Goal: Task Accomplishment & Management: Use online tool/utility

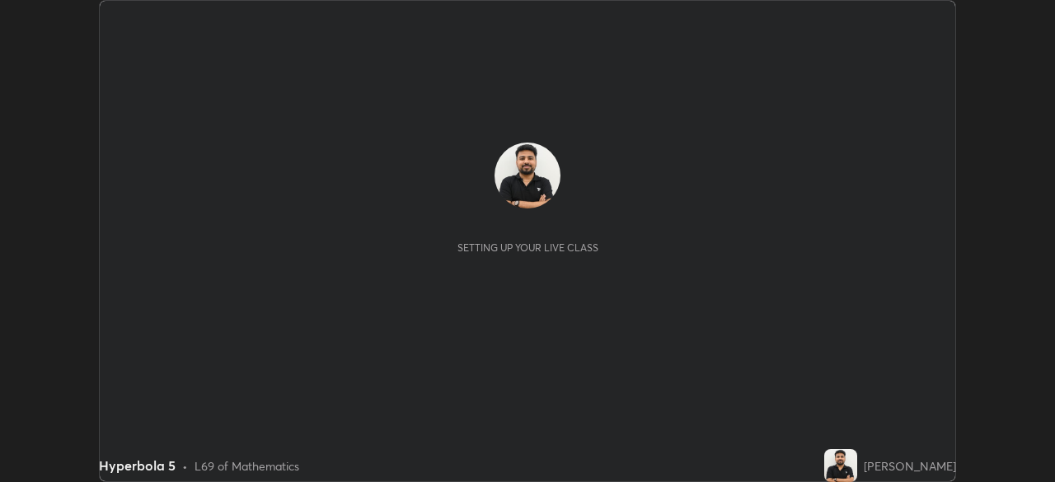
scroll to position [482, 1054]
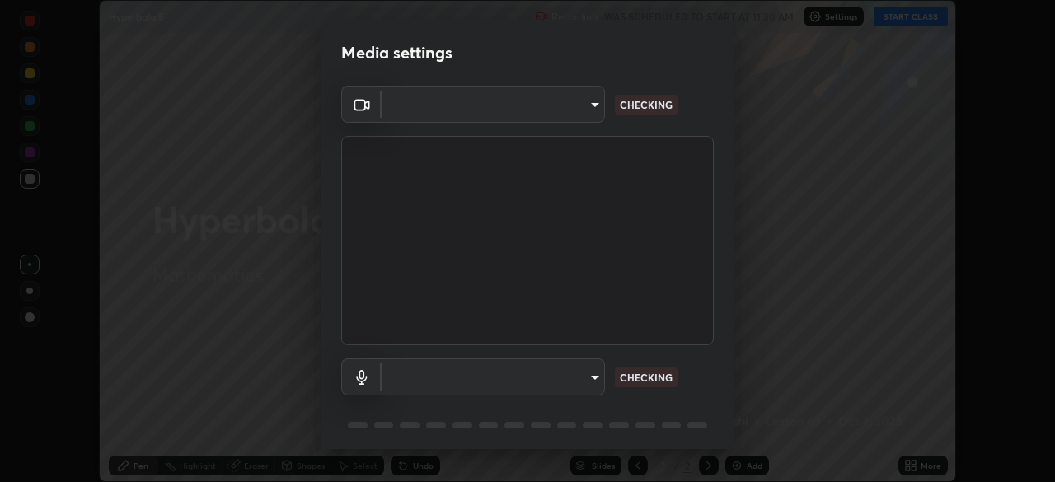
type input "85d16ec95aa84cac57c58139e5cfc4bfb0706547449b22b2f8fda69051d4463f"
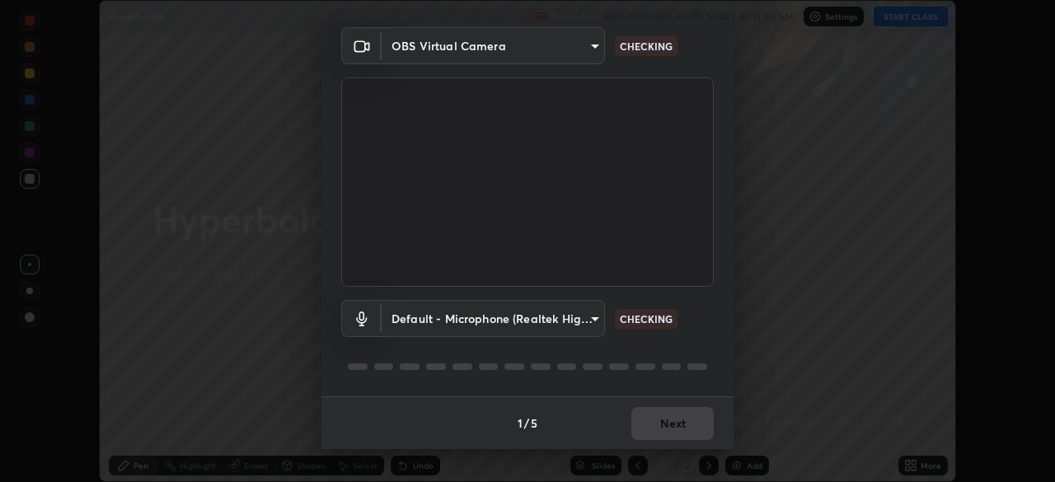
click at [695, 356] on div "Default - Microphone (Realtek High Definition Audio) default CHECKING" at bounding box center [527, 342] width 373 height 110
click at [697, 354] on div "Default - Microphone (Realtek High Definition Audio) default CHECKING" at bounding box center [527, 342] width 373 height 110
click at [698, 353] on div "Default - Microphone (Realtek High Definition Audio) default CHECKING" at bounding box center [527, 342] width 373 height 110
click at [697, 352] on div "Default - Microphone (Realtek High Definition Audio) default CHECKING" at bounding box center [527, 342] width 373 height 110
click at [699, 356] on div "Default - Microphone (Realtek High Definition Audio) default CHECKING" at bounding box center [527, 342] width 373 height 110
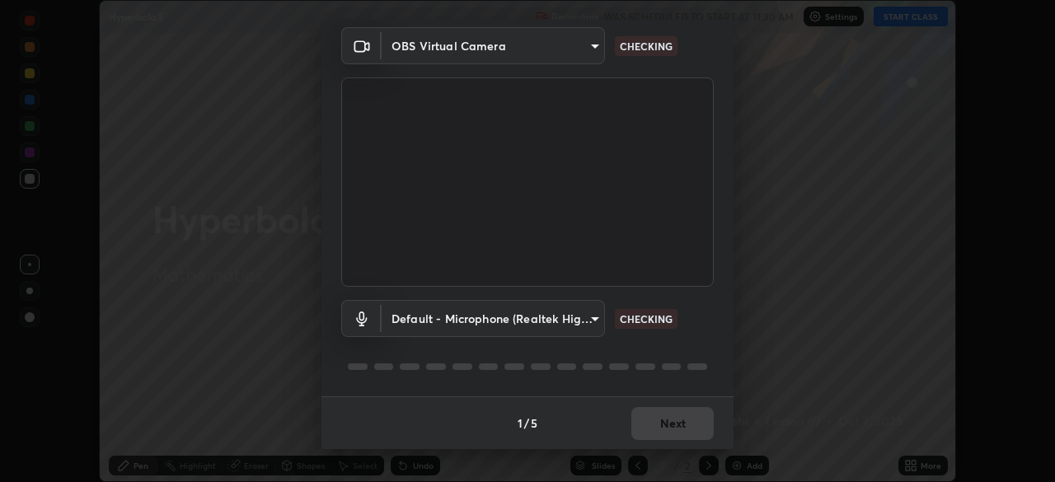
click at [701, 359] on div at bounding box center [527, 367] width 373 height 20
click at [698, 359] on div at bounding box center [527, 367] width 373 height 20
click at [697, 361] on div at bounding box center [527, 367] width 373 height 20
click at [580, 317] on body "Erase all Hyperbola 5 Recording WAS SCHEDULED TO START AT 11:30 AM Settings STA…" at bounding box center [527, 241] width 1055 height 482
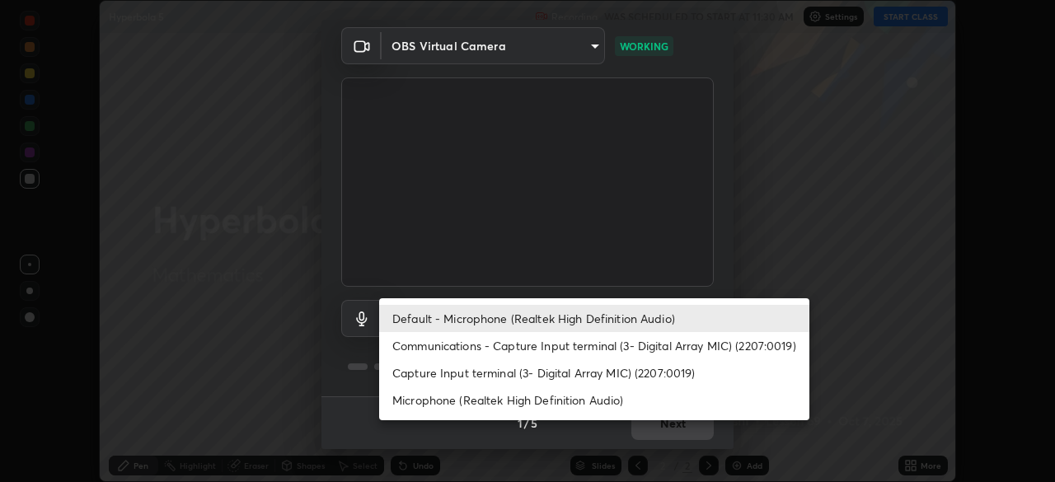
click at [608, 321] on li "Default - Microphone (Realtek High Definition Audio)" at bounding box center [594, 318] width 430 height 27
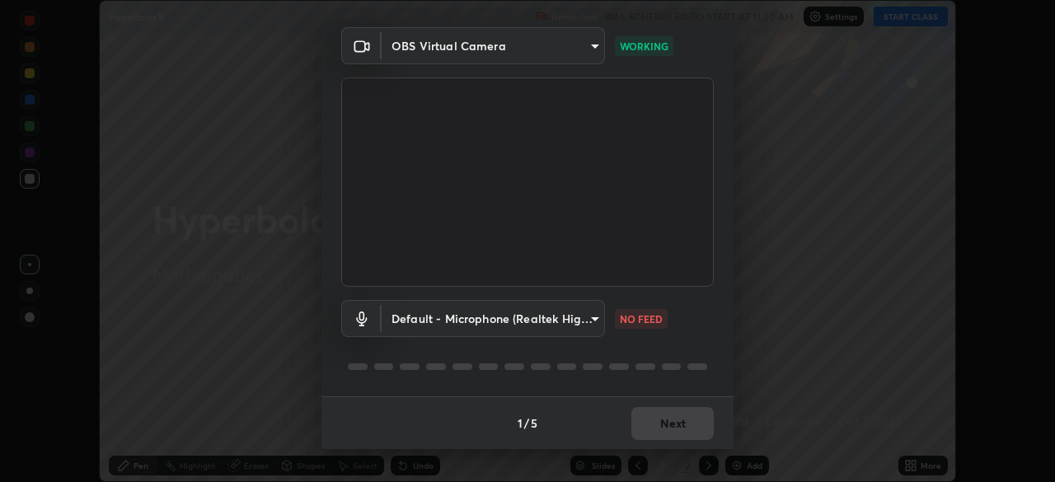
click at [589, 319] on body "Erase all Hyperbola 5 Recording WAS SCHEDULED TO START AT 11:30 AM Settings STA…" at bounding box center [527, 241] width 1055 height 482
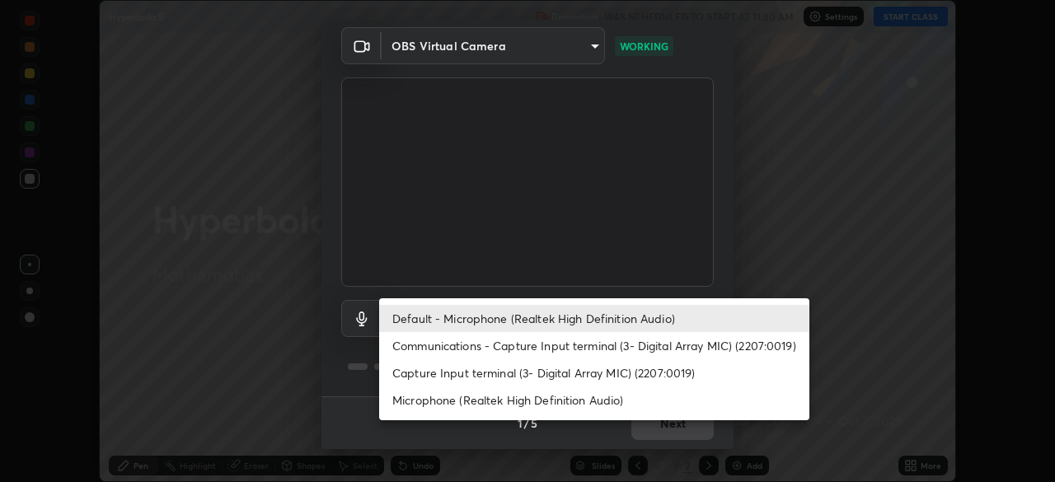
click at [586, 344] on li "Communications - Capture Input terminal (3- Digital Array MIC) (2207:0019)" at bounding box center [594, 345] width 430 height 27
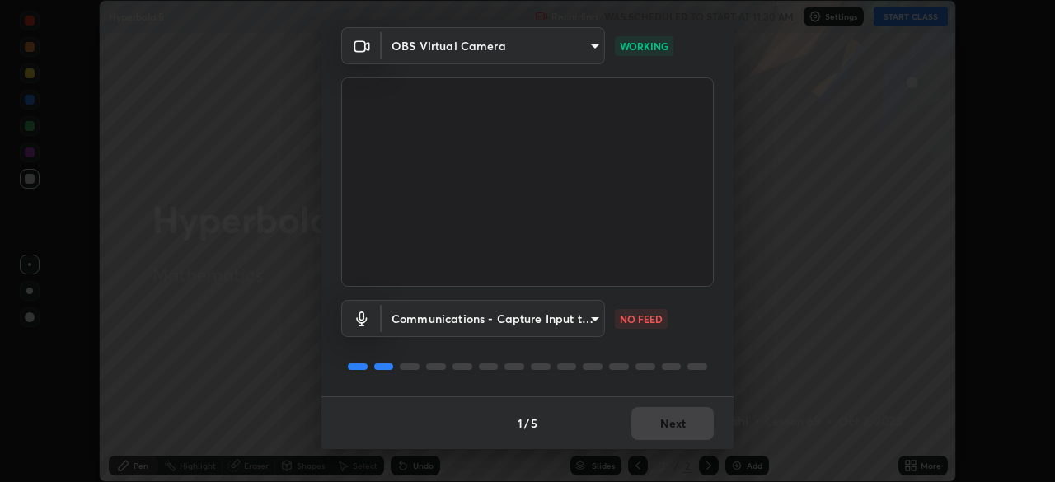
click at [580, 315] on body "Erase all Hyperbola 5 Recording WAS SCHEDULED TO START AT 11:30 AM Settings STA…" at bounding box center [527, 241] width 1055 height 482
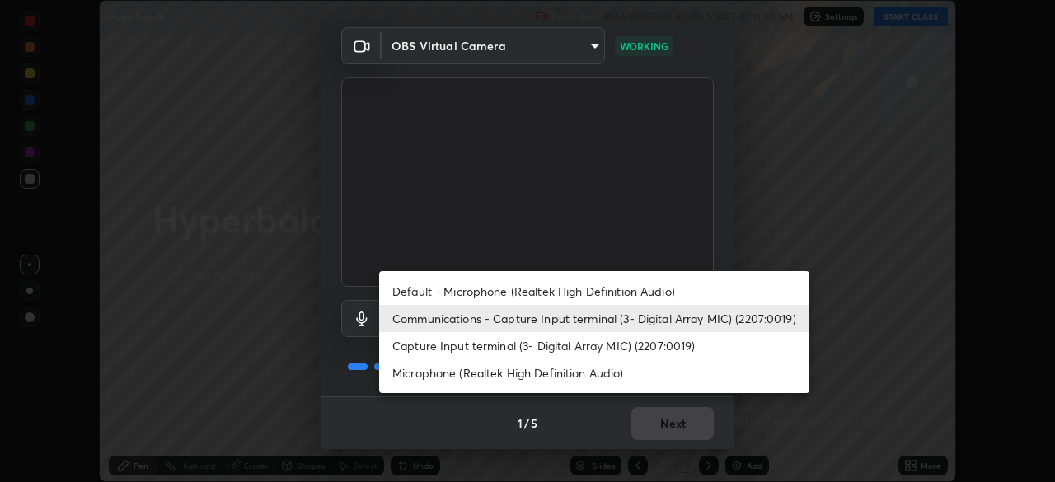
click at [589, 291] on li "Default - Microphone (Realtek High Definition Audio)" at bounding box center [594, 291] width 430 height 27
type input "default"
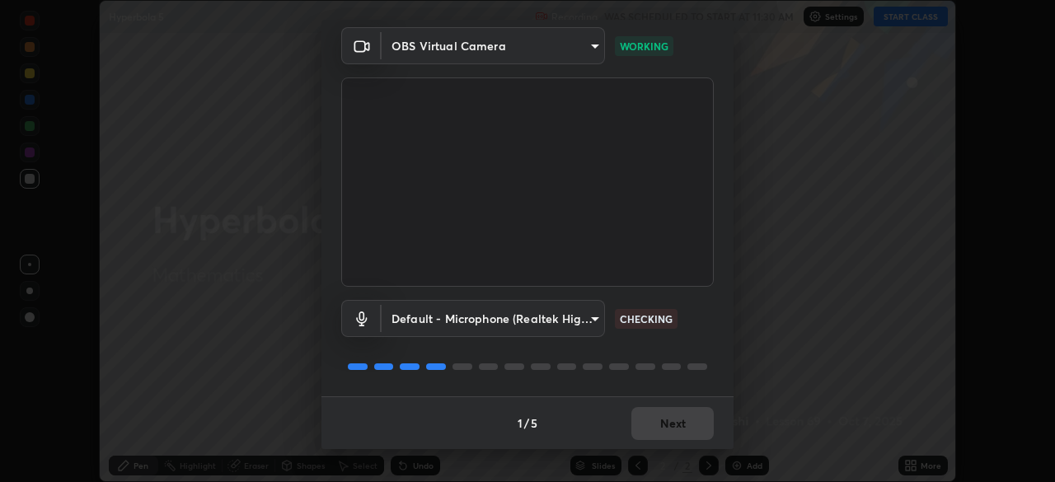
click at [667, 340] on div "Default - Microphone (Realtek High Definition Audio) default CHECKING" at bounding box center [527, 342] width 373 height 110
click at [677, 425] on button "Next" at bounding box center [672, 423] width 82 height 33
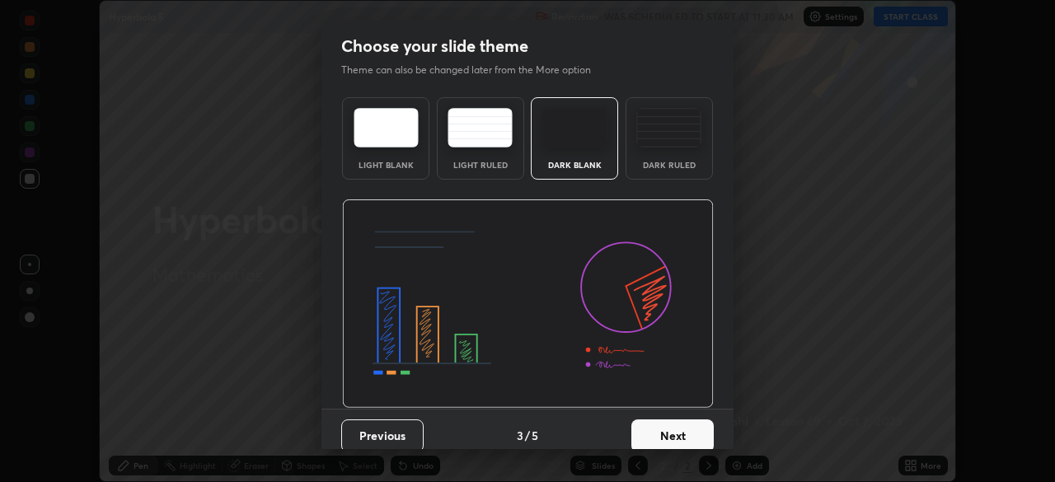
click at [685, 426] on button "Next" at bounding box center [672, 436] width 82 height 33
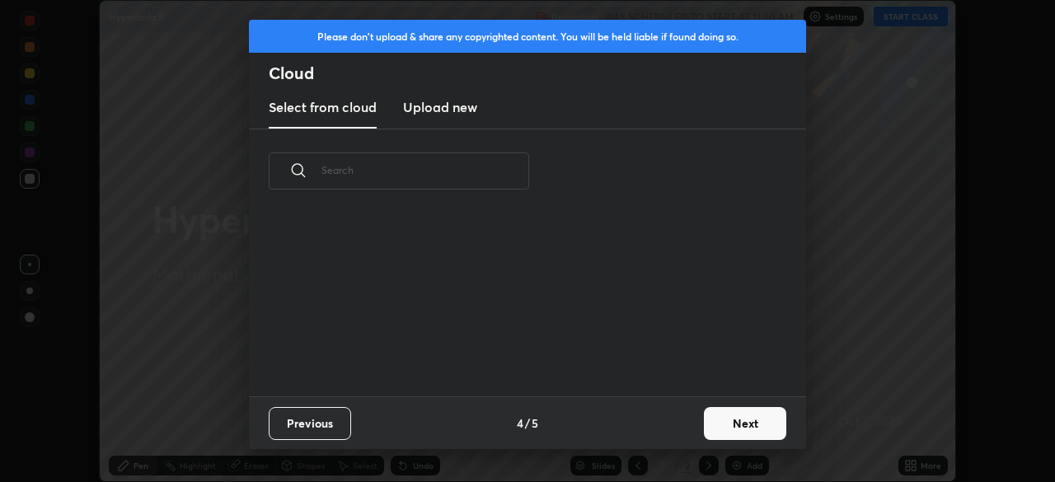
click at [688, 428] on div "Previous 4 / 5 Next" at bounding box center [527, 423] width 557 height 53
click at [689, 427] on div "Previous 4 / 5 Next" at bounding box center [527, 423] width 557 height 53
click at [717, 423] on button "Next" at bounding box center [745, 423] width 82 height 33
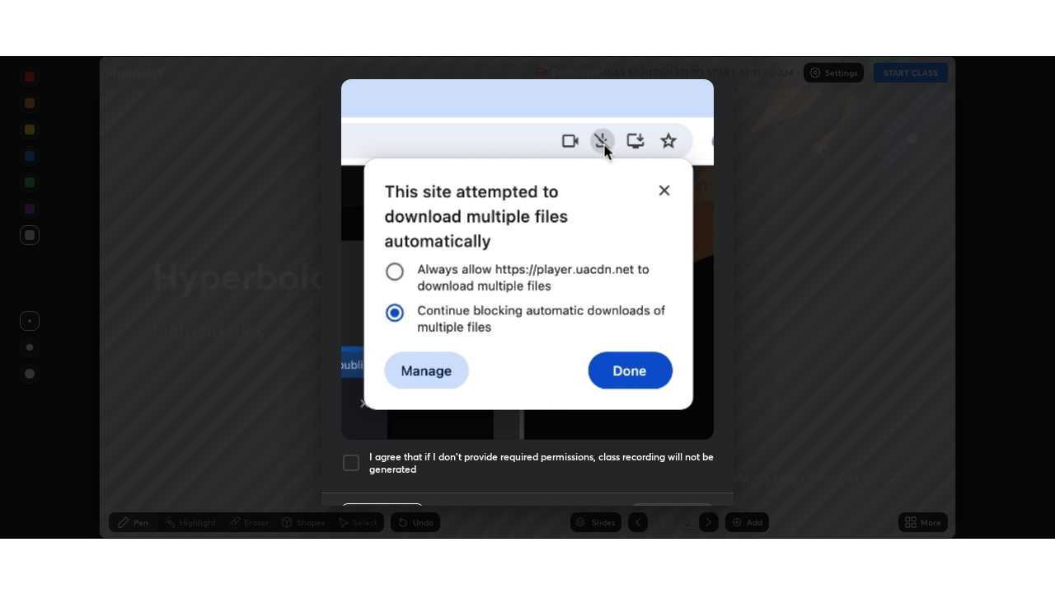
scroll to position [395, 0]
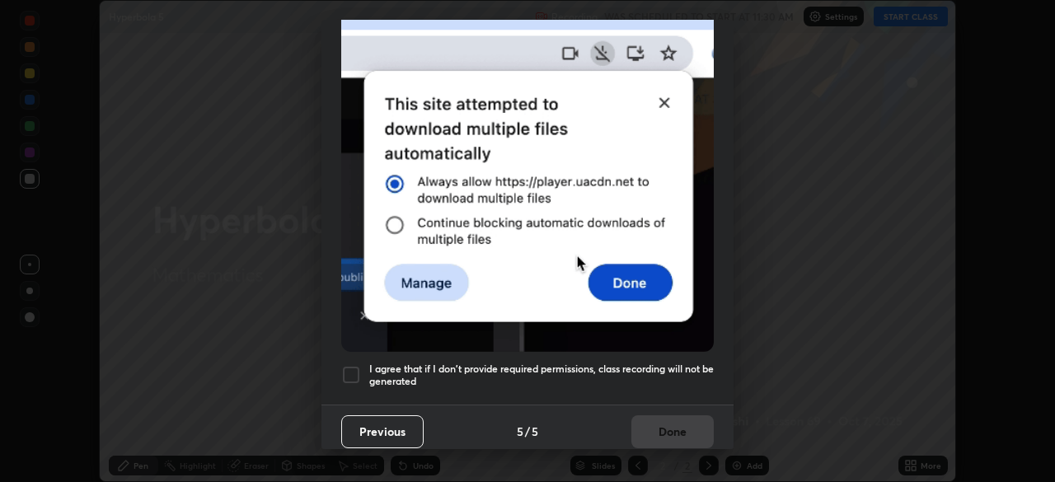
click at [355, 365] on div at bounding box center [351, 375] width 20 height 20
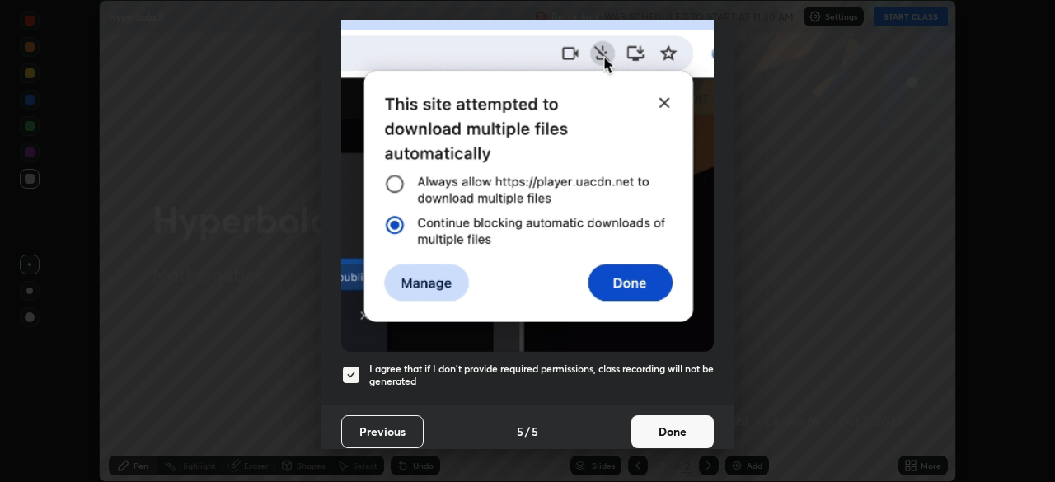
click at [657, 423] on button "Done" at bounding box center [672, 431] width 82 height 33
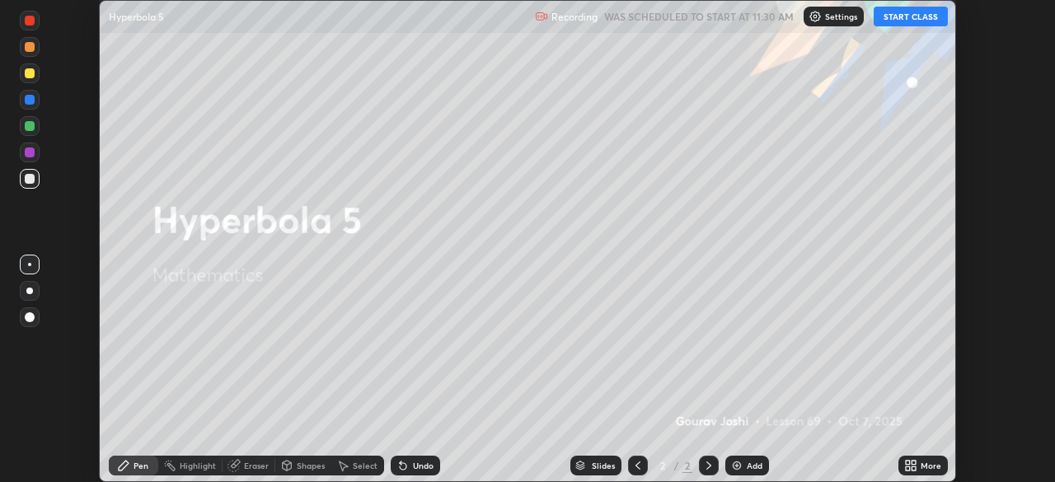
click at [898, 19] on button "START CLASS" at bounding box center [911, 17] width 74 height 20
click at [918, 463] on div "More" at bounding box center [923, 466] width 49 height 20
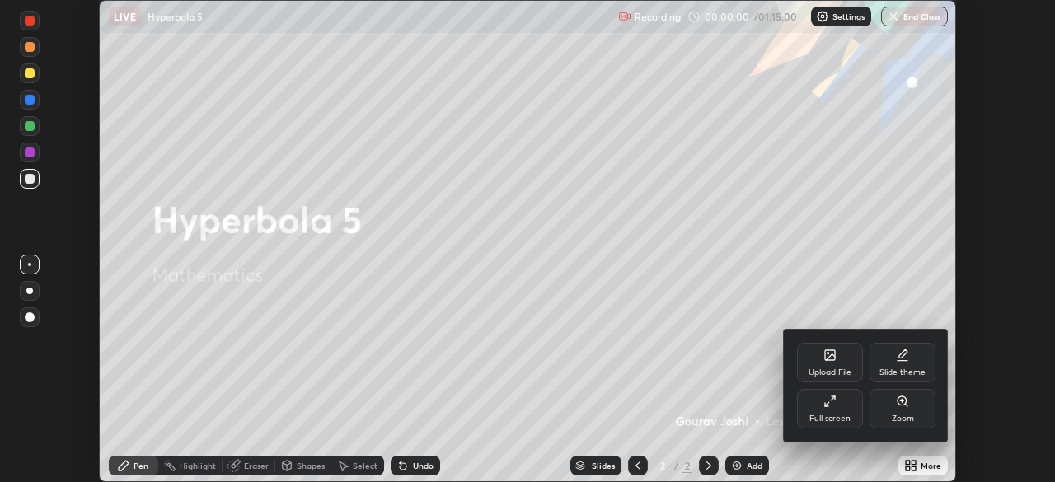
click at [835, 415] on div "Full screen" at bounding box center [830, 419] width 41 height 8
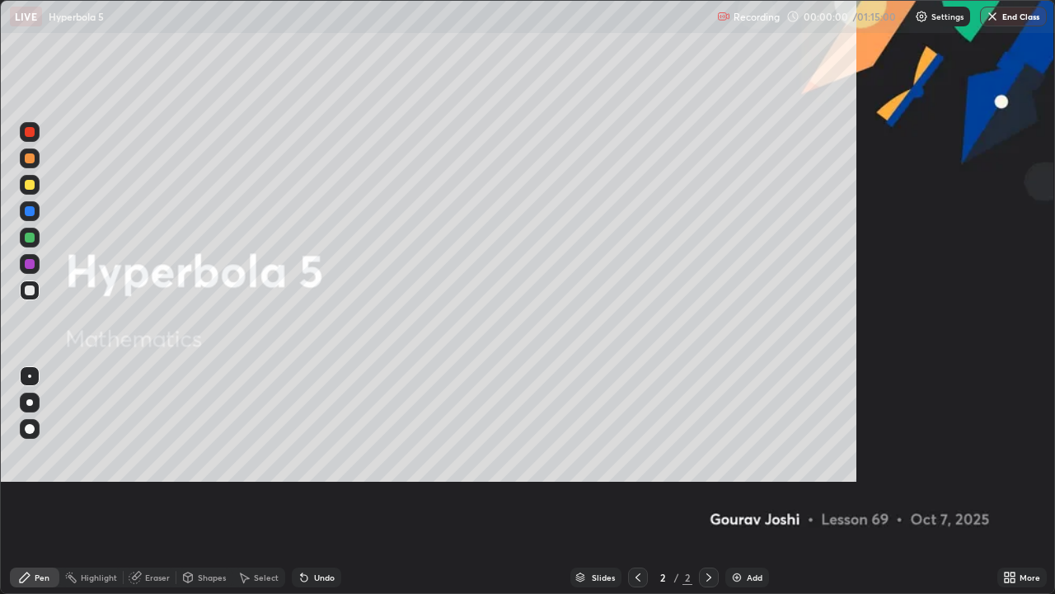
scroll to position [594, 1055]
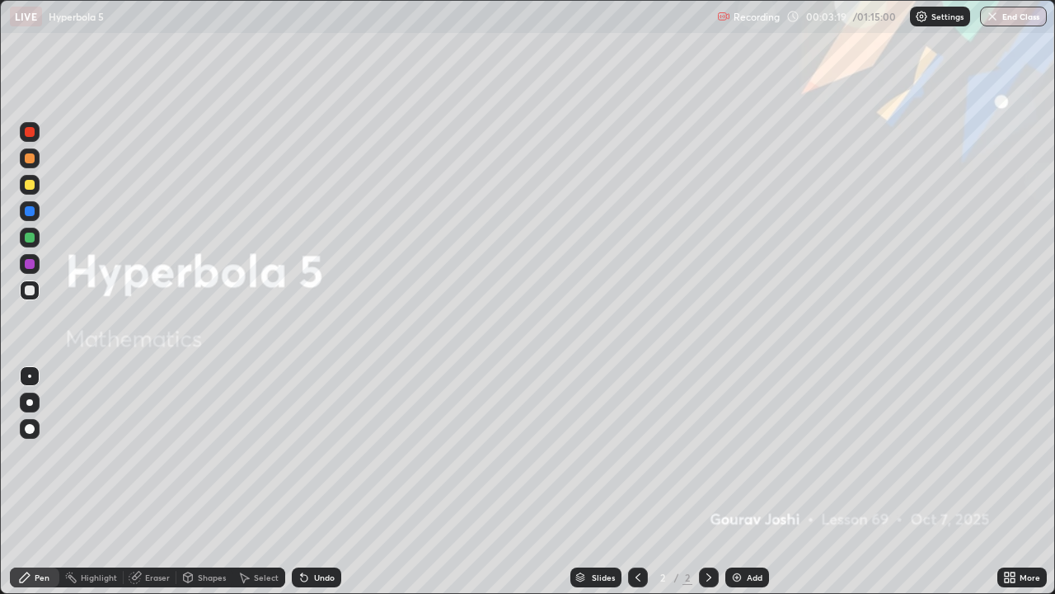
click at [747, 481] on div "Add" at bounding box center [755, 577] width 16 height 8
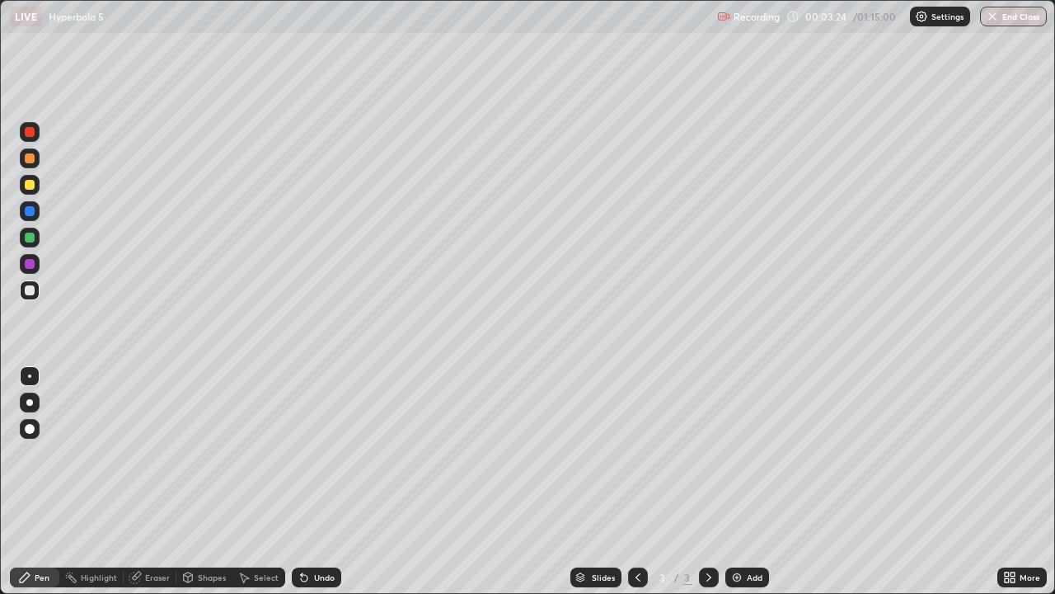
click at [322, 481] on div "Undo" at bounding box center [324, 577] width 21 height 8
click at [302, 481] on icon at bounding box center [304, 578] width 7 height 7
click at [314, 481] on div "Undo" at bounding box center [324, 577] width 21 height 8
click at [739, 481] on img at bounding box center [736, 576] width 13 height 13
click at [314, 481] on div "Undo" at bounding box center [324, 577] width 21 height 8
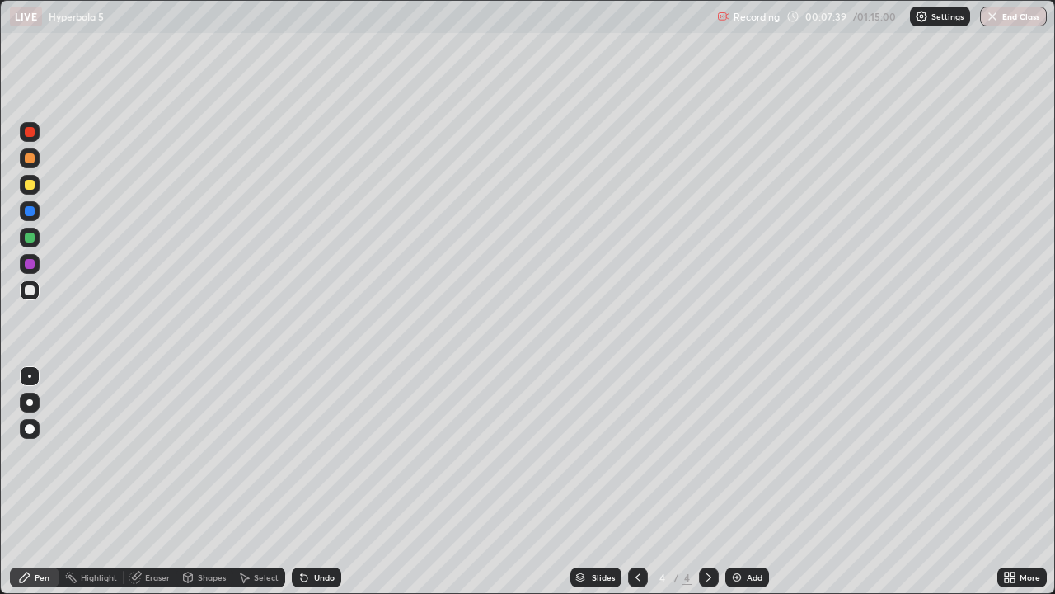
click at [28, 138] on div at bounding box center [30, 132] width 20 height 20
click at [747, 481] on div "Add" at bounding box center [755, 577] width 16 height 8
click at [30, 291] on div at bounding box center [30, 290] width 10 height 10
click at [32, 294] on div at bounding box center [30, 290] width 10 height 10
click at [27, 131] on div at bounding box center [30, 132] width 10 height 10
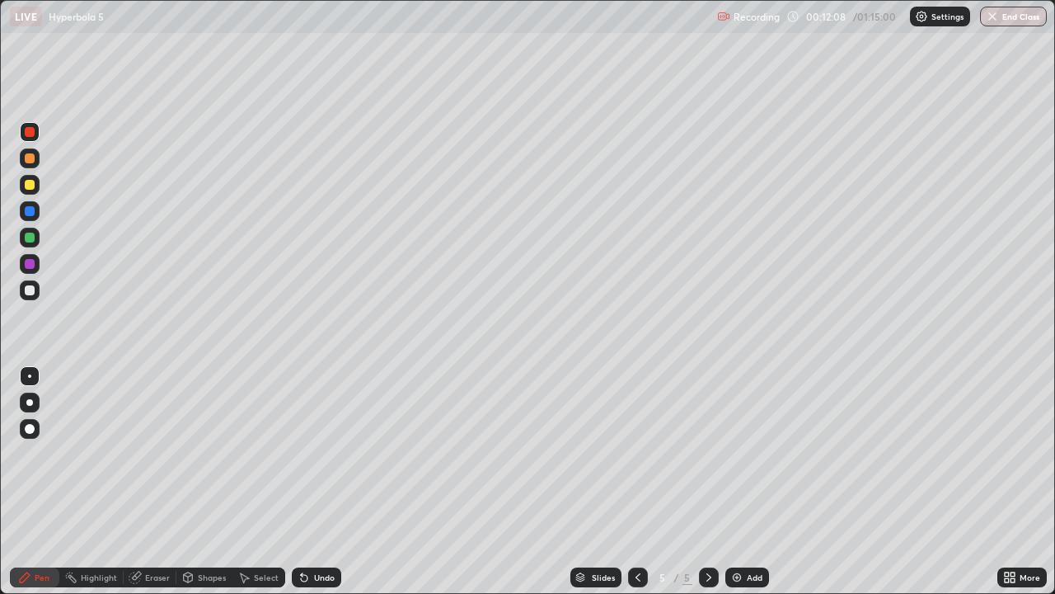
click at [312, 481] on div "Undo" at bounding box center [316, 577] width 49 height 20
click at [33, 214] on div at bounding box center [30, 211] width 10 height 10
click at [31, 289] on div at bounding box center [30, 290] width 10 height 10
click at [741, 481] on img at bounding box center [736, 576] width 13 height 13
click at [36, 289] on div at bounding box center [30, 290] width 20 height 20
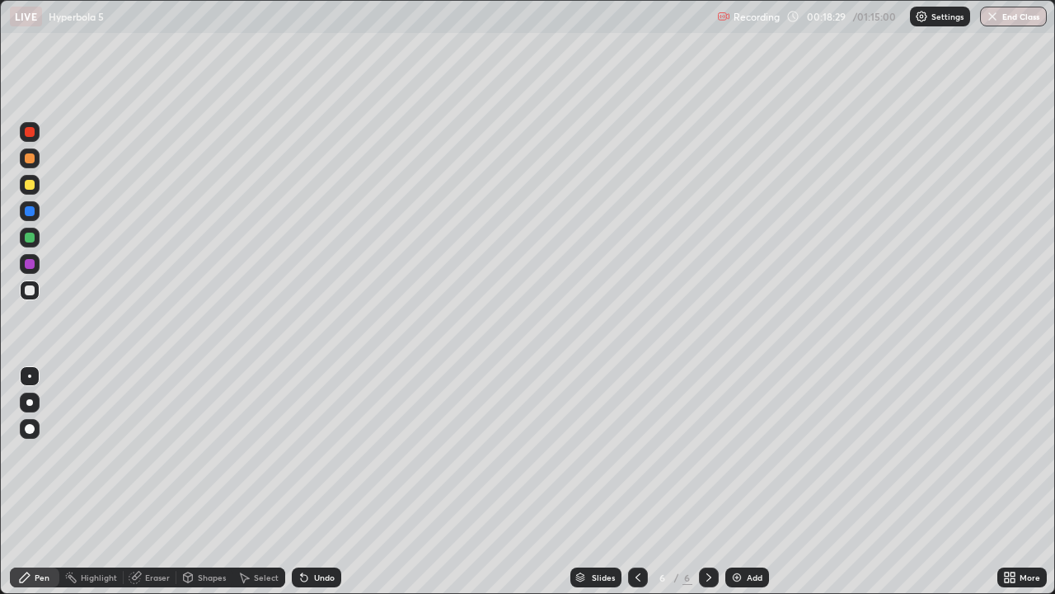
click at [743, 481] on div "Add" at bounding box center [747, 577] width 44 height 20
click at [31, 292] on div at bounding box center [30, 290] width 10 height 10
click at [213, 481] on div "Shapes" at bounding box center [212, 577] width 28 height 8
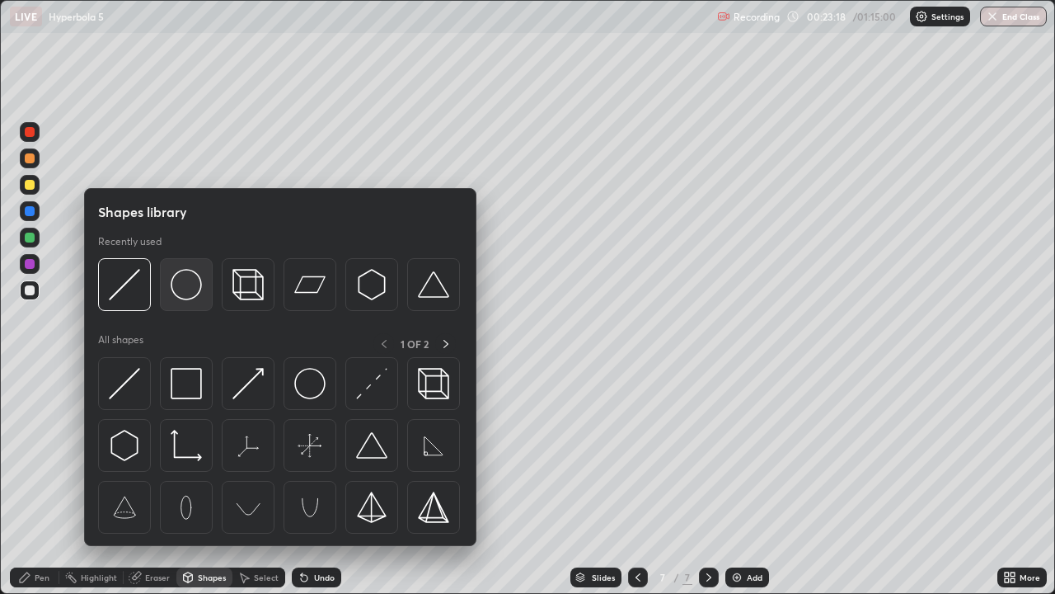
click at [186, 291] on img at bounding box center [186, 284] width 31 height 31
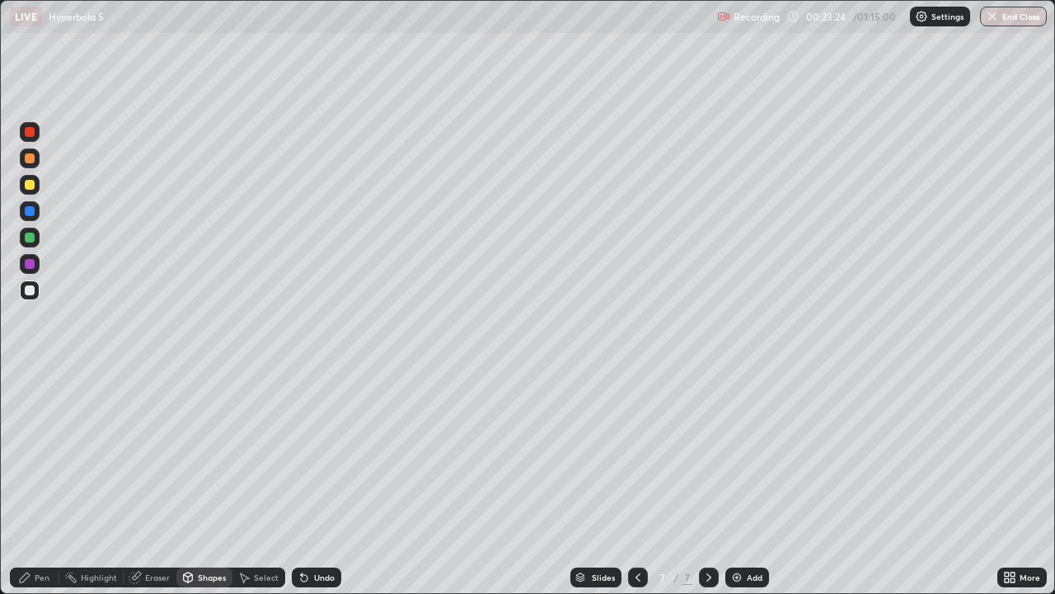
click at [263, 481] on div "Select" at bounding box center [266, 577] width 25 height 8
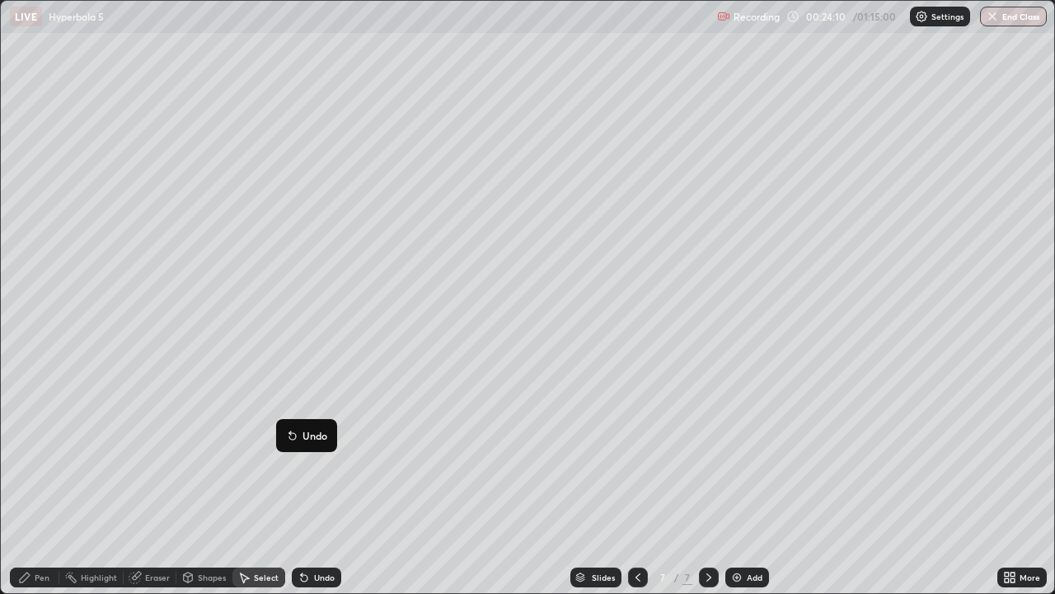
click at [269, 481] on div "0 ° Undo Copy Duplicate Duplicate to new slide Delete" at bounding box center [528, 297] width 1054 height 592
click at [22, 481] on icon at bounding box center [25, 577] width 10 height 10
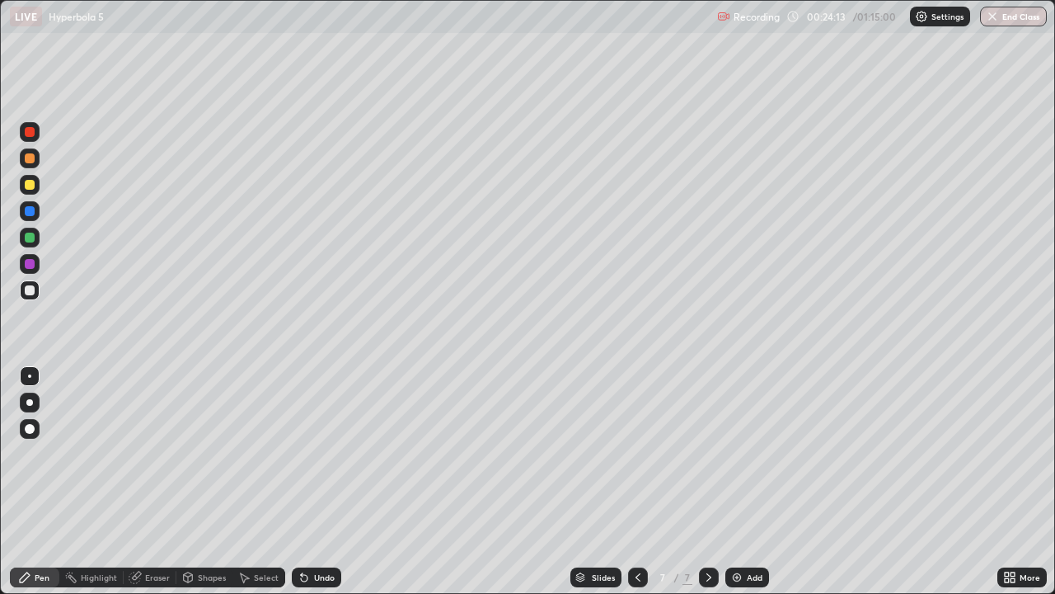
click at [26, 211] on div at bounding box center [30, 211] width 10 height 10
click at [28, 287] on div at bounding box center [30, 290] width 10 height 10
click at [33, 261] on div at bounding box center [30, 264] width 10 height 10
click at [31, 239] on div at bounding box center [30, 237] width 10 height 10
click at [252, 481] on div "Select" at bounding box center [258, 577] width 53 height 20
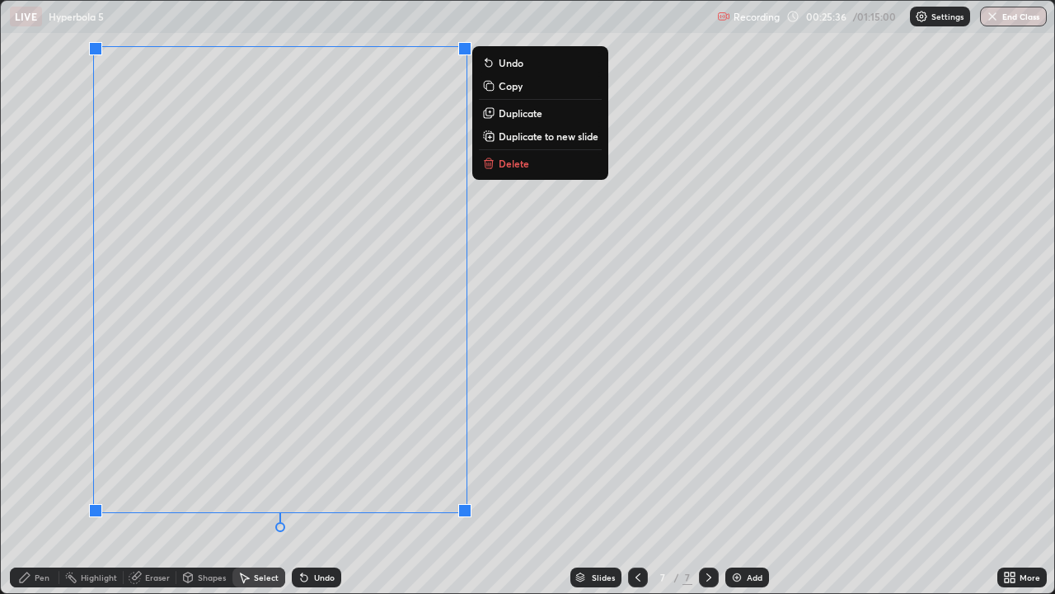
click at [156, 481] on div "Eraser" at bounding box center [157, 577] width 25 height 8
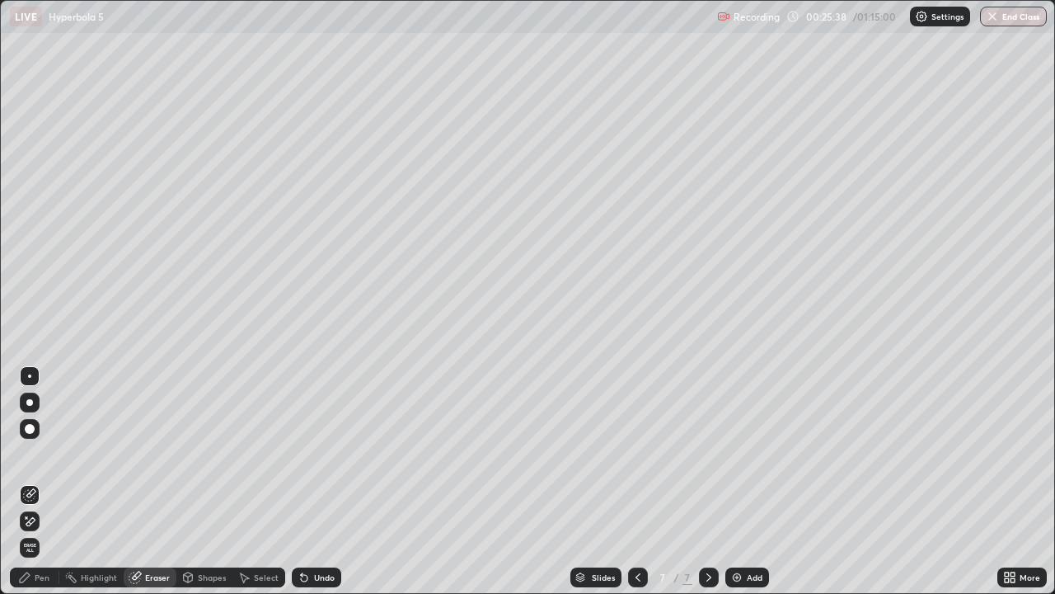
click at [26, 481] on icon at bounding box center [27, 517] width 2 height 2
click at [33, 481] on div "Pen" at bounding box center [34, 577] width 49 height 20
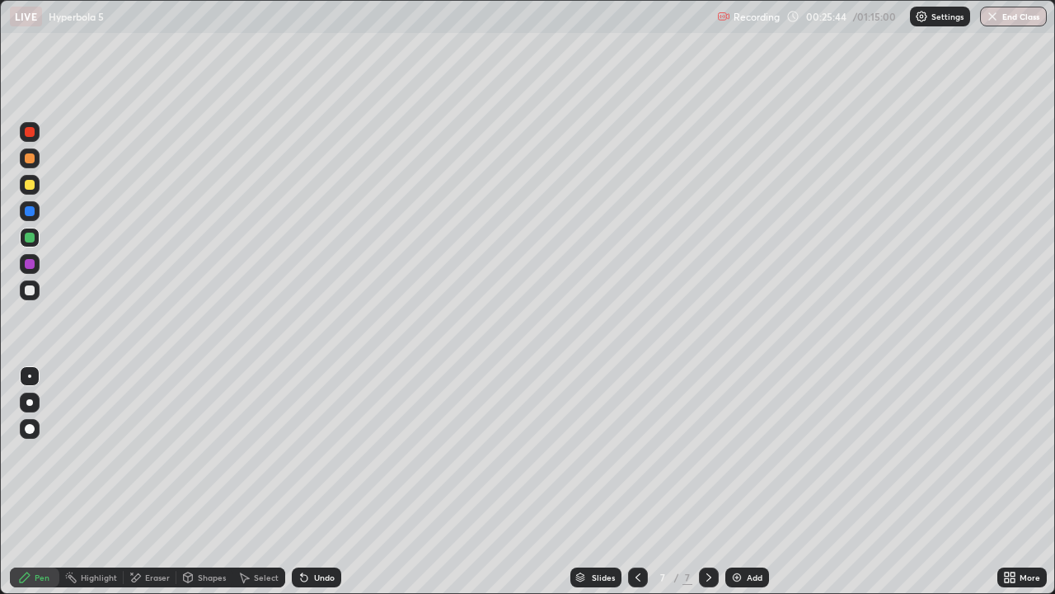
click at [29, 291] on div at bounding box center [30, 290] width 10 height 10
click at [202, 481] on div "Shapes" at bounding box center [204, 577] width 56 height 20
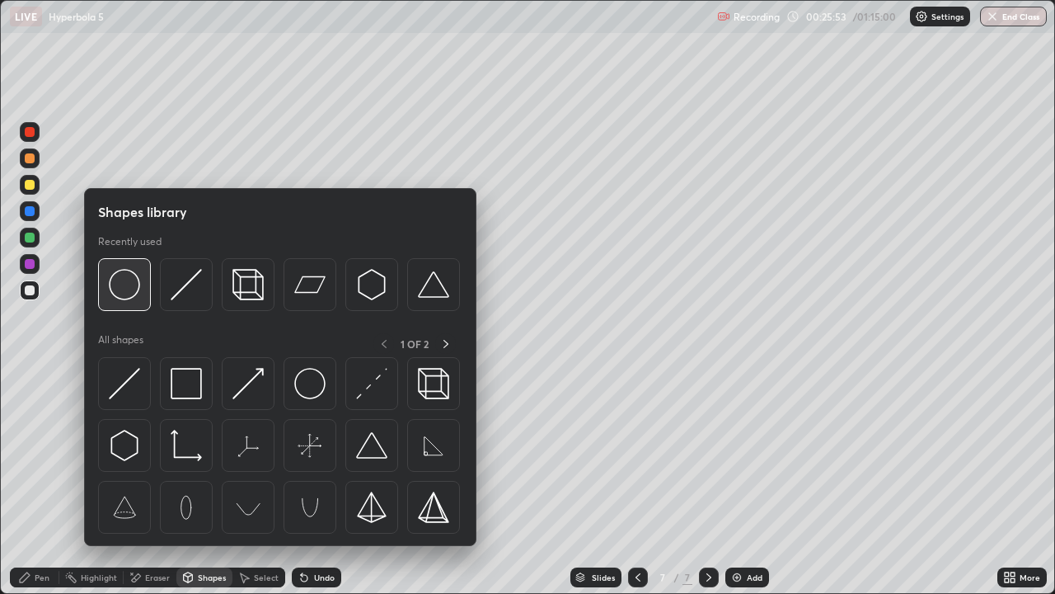
click at [124, 293] on img at bounding box center [124, 284] width 31 height 31
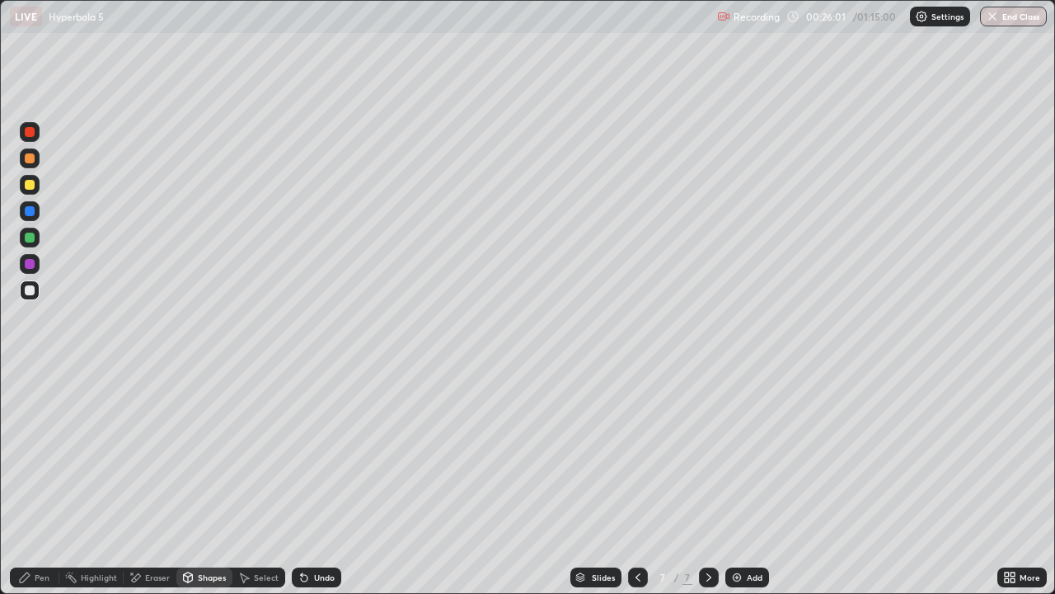
click at [268, 481] on div "Select" at bounding box center [258, 577] width 53 height 20
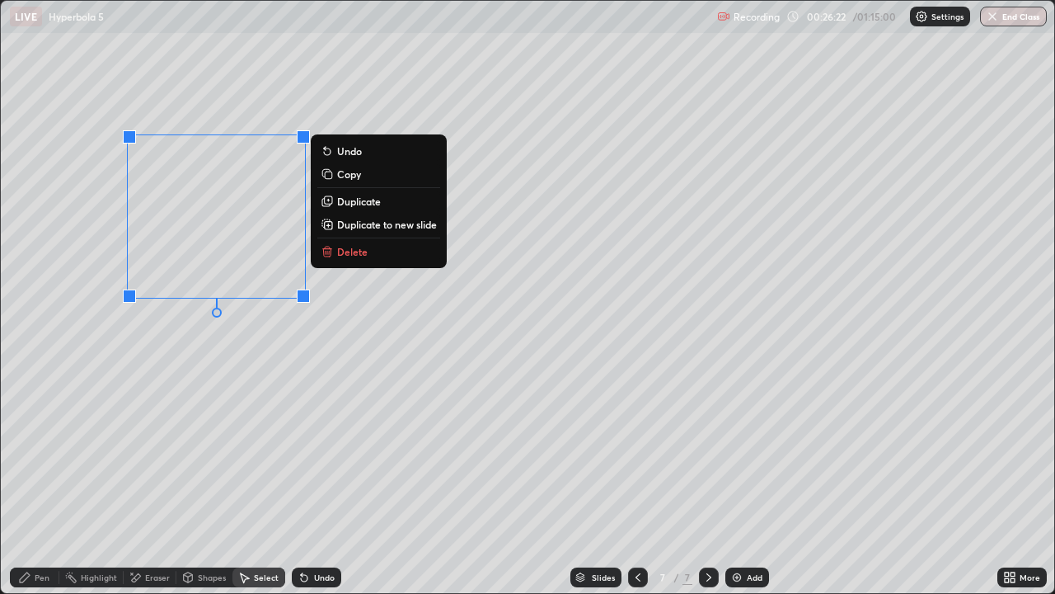
click at [171, 441] on div "0 ° Undo Copy Duplicate Duplicate to new slide Delete" at bounding box center [528, 297] width 1054 height 592
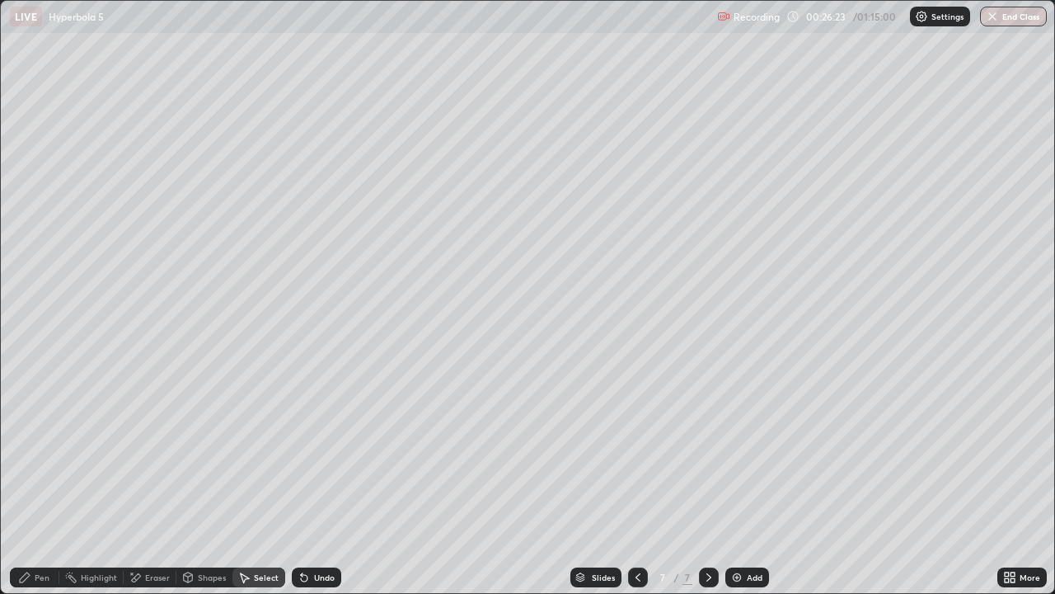
click at [29, 481] on icon at bounding box center [24, 576] width 13 height 13
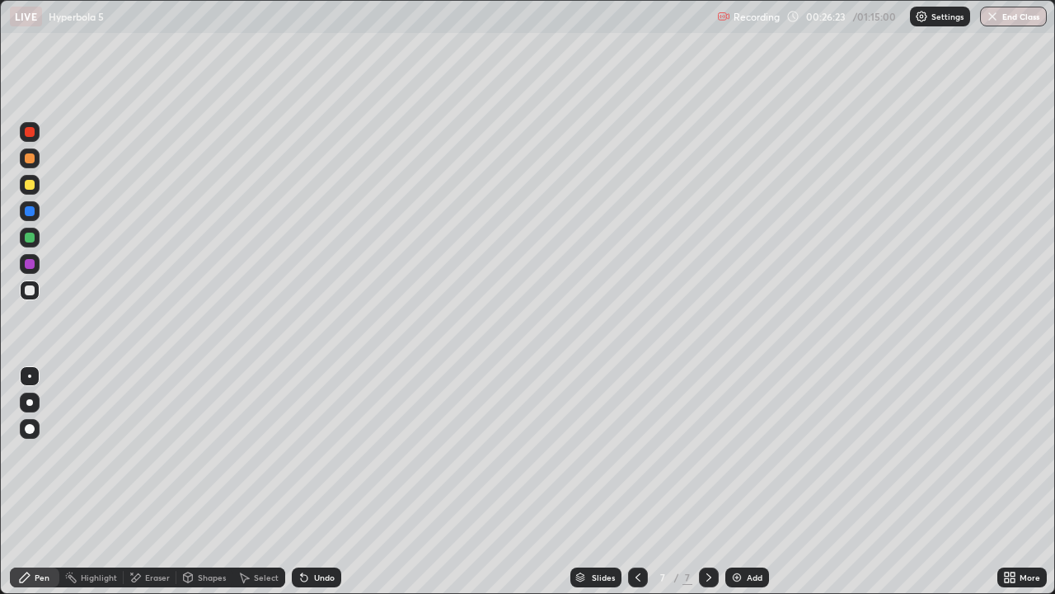
click at [29, 299] on div at bounding box center [30, 290] width 20 height 20
click at [28, 238] on div at bounding box center [30, 237] width 10 height 10
click at [31, 286] on div at bounding box center [30, 290] width 10 height 10
click at [30, 236] on div at bounding box center [30, 237] width 10 height 10
click at [29, 212] on div at bounding box center [30, 211] width 10 height 10
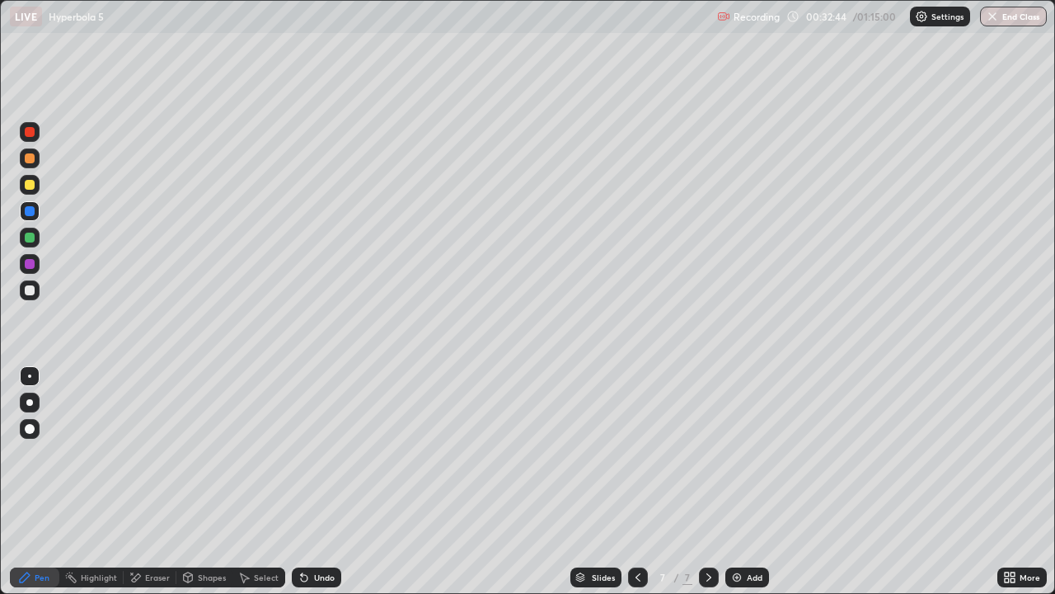
click at [33, 298] on div at bounding box center [30, 290] width 20 height 20
click at [31, 214] on div at bounding box center [30, 211] width 10 height 10
click at [31, 183] on div at bounding box center [30, 185] width 10 height 10
click at [29, 294] on div at bounding box center [30, 290] width 10 height 10
click at [30, 298] on div at bounding box center [30, 290] width 20 height 20
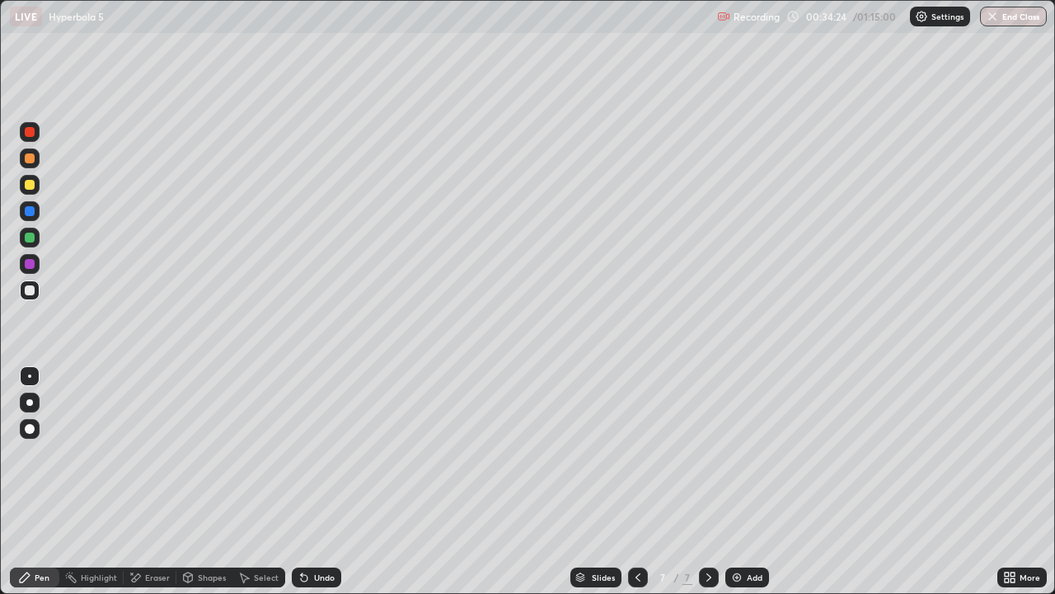
click at [306, 481] on div "Undo" at bounding box center [316, 577] width 49 height 20
click at [311, 481] on div "Undo" at bounding box center [316, 577] width 49 height 20
click at [314, 481] on div "Undo" at bounding box center [324, 577] width 21 height 8
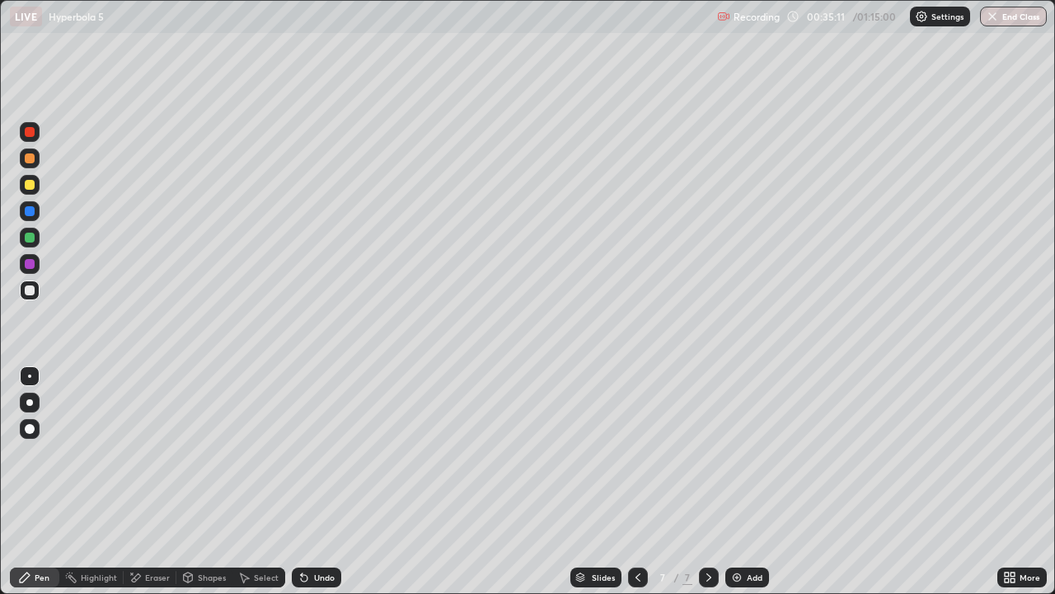
click at [315, 481] on div "Undo" at bounding box center [316, 577] width 49 height 20
click at [157, 481] on div "Eraser" at bounding box center [157, 577] width 25 height 8
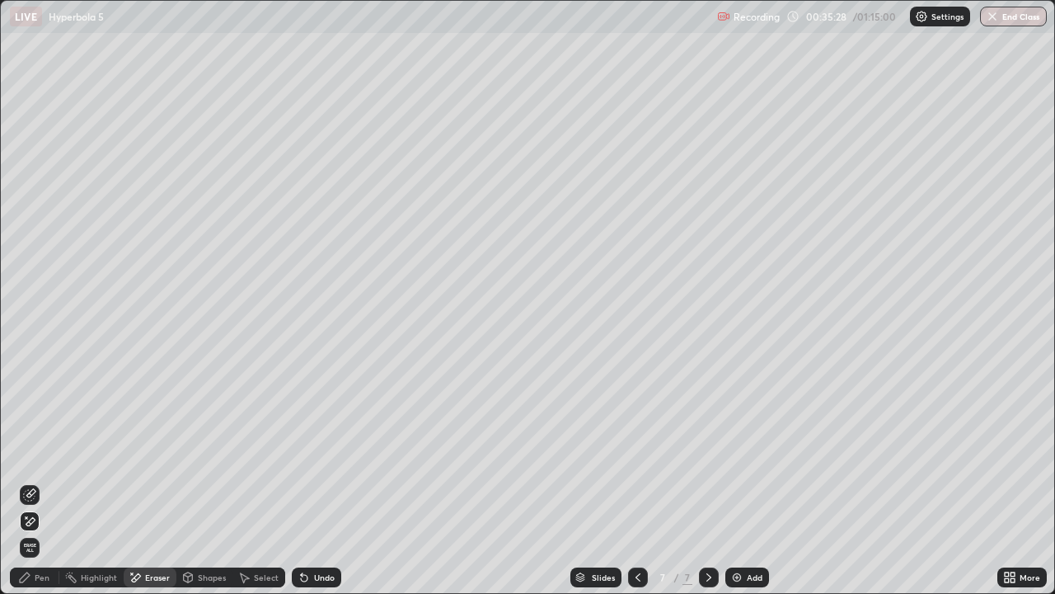
click at [45, 481] on div "Pen" at bounding box center [42, 577] width 15 height 8
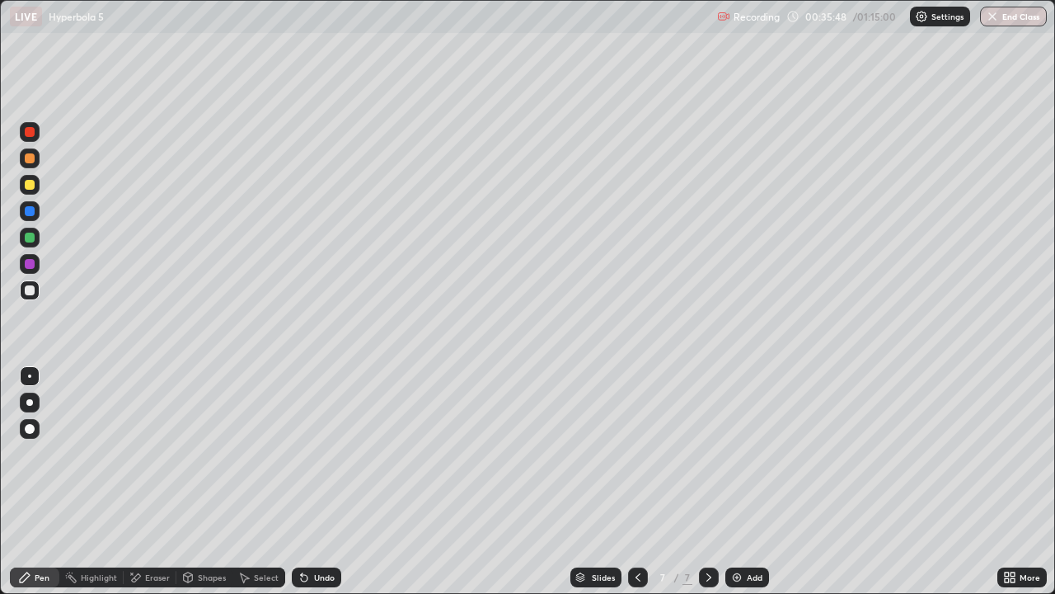
click at [22, 137] on div at bounding box center [30, 132] width 20 height 20
click at [734, 481] on img at bounding box center [736, 576] width 13 height 13
click at [32, 289] on div at bounding box center [30, 290] width 10 height 10
click at [29, 187] on div at bounding box center [30, 185] width 10 height 10
click at [635, 481] on icon at bounding box center [637, 576] width 13 height 13
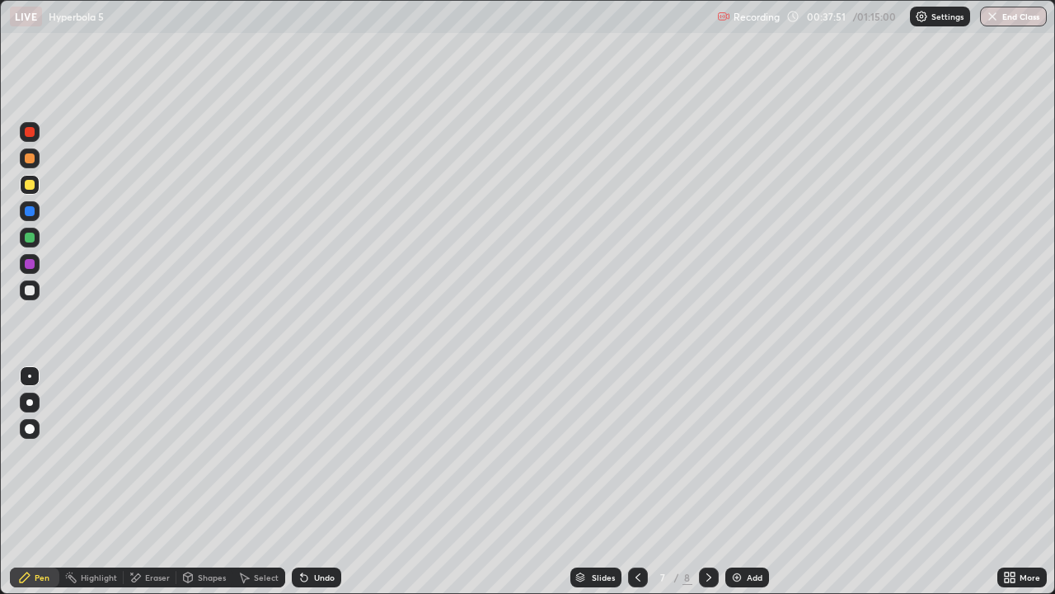
click at [706, 481] on icon at bounding box center [708, 577] width 5 height 8
click at [33, 290] on div at bounding box center [30, 290] width 10 height 10
click at [328, 481] on div "Undo" at bounding box center [324, 577] width 21 height 8
click at [636, 481] on icon at bounding box center [637, 576] width 13 height 13
click at [707, 481] on icon at bounding box center [708, 576] width 13 height 13
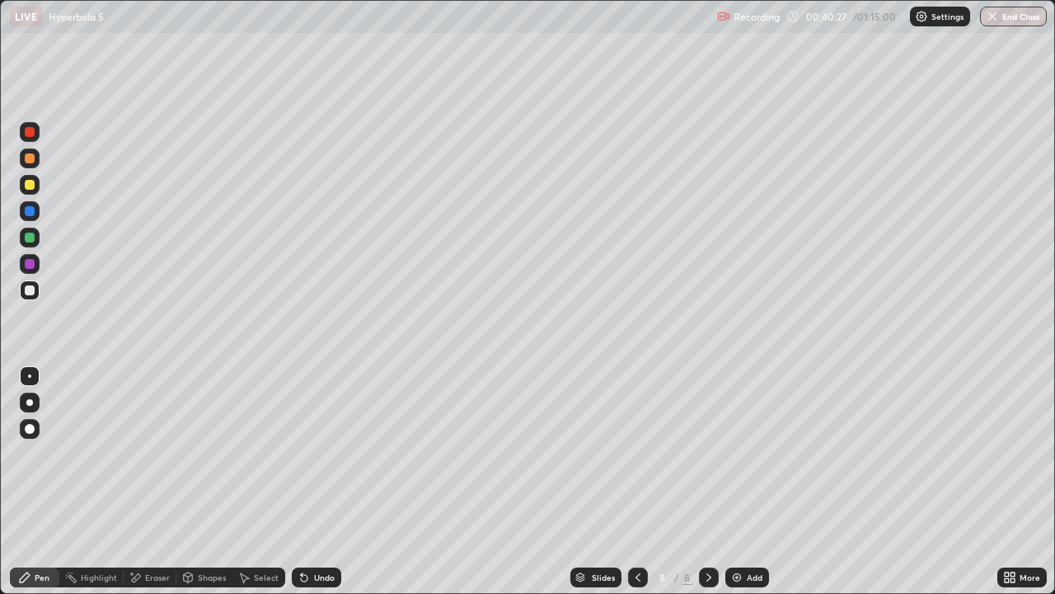
click at [636, 481] on icon at bounding box center [637, 576] width 13 height 13
click at [714, 481] on div at bounding box center [709, 577] width 20 height 20
click at [636, 481] on icon at bounding box center [637, 576] width 13 height 13
click at [709, 481] on icon at bounding box center [708, 576] width 13 height 13
click at [636, 481] on icon at bounding box center [637, 576] width 13 height 13
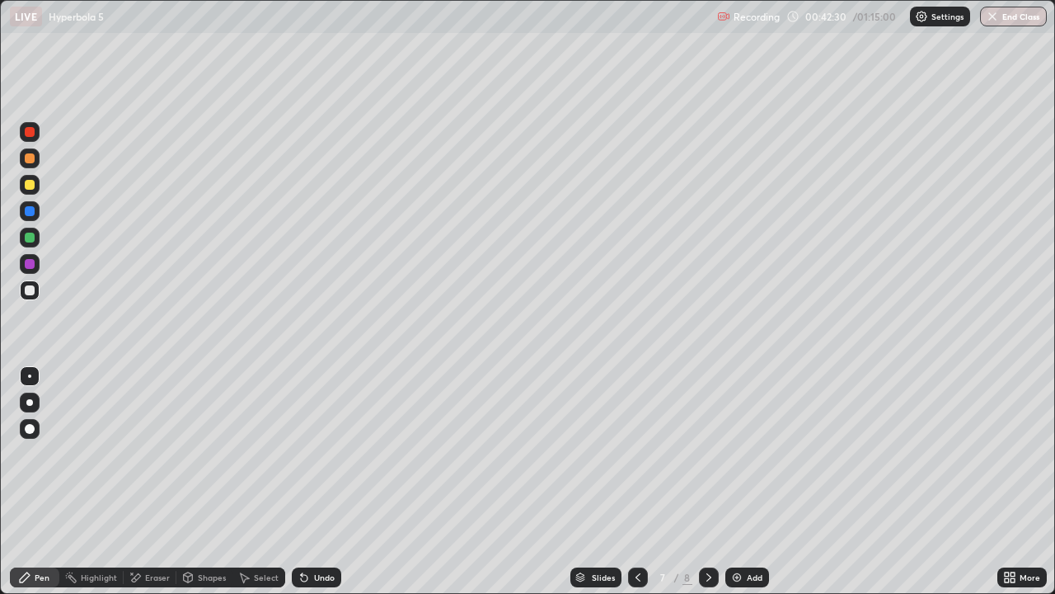
click at [710, 481] on icon at bounding box center [708, 576] width 13 height 13
click at [636, 481] on icon at bounding box center [638, 577] width 5 height 8
click at [709, 481] on icon at bounding box center [708, 576] width 13 height 13
click at [636, 481] on icon at bounding box center [637, 576] width 13 height 13
click at [707, 481] on icon at bounding box center [708, 576] width 13 height 13
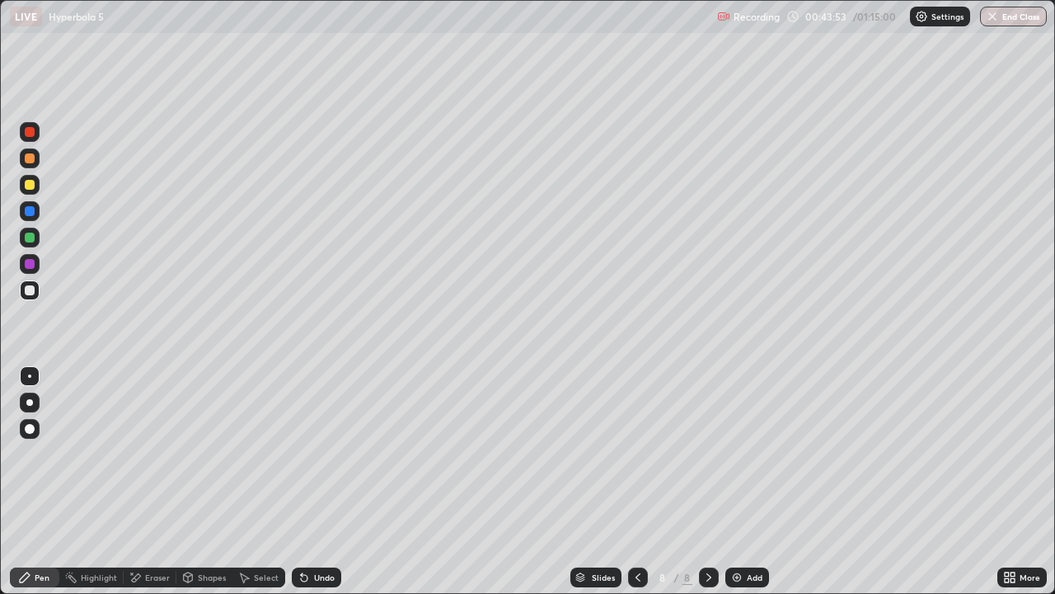
click at [151, 481] on div "Eraser" at bounding box center [157, 577] width 25 height 8
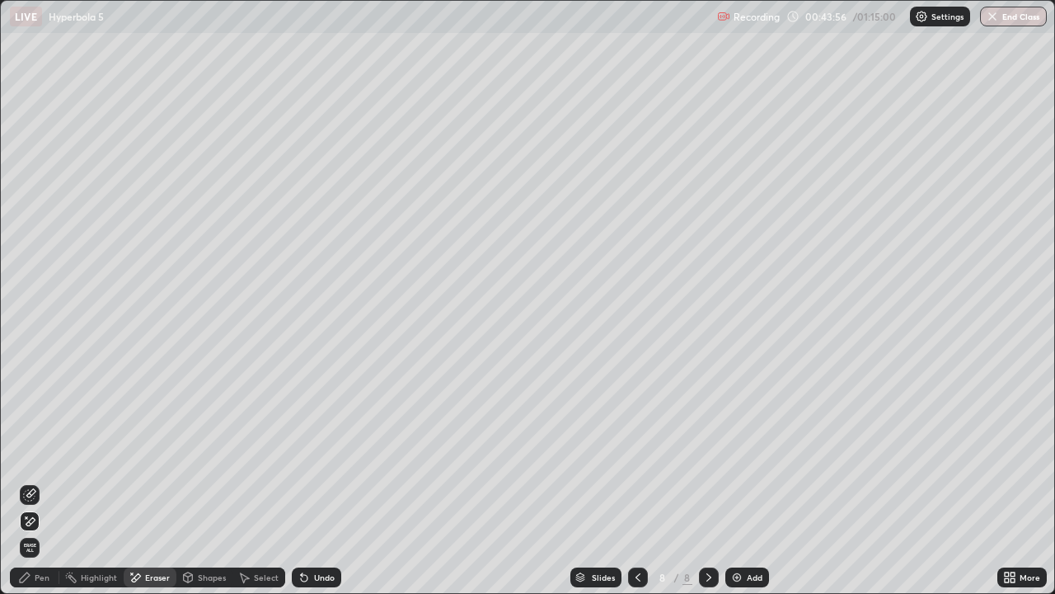
click at [29, 481] on icon at bounding box center [24, 576] width 13 height 13
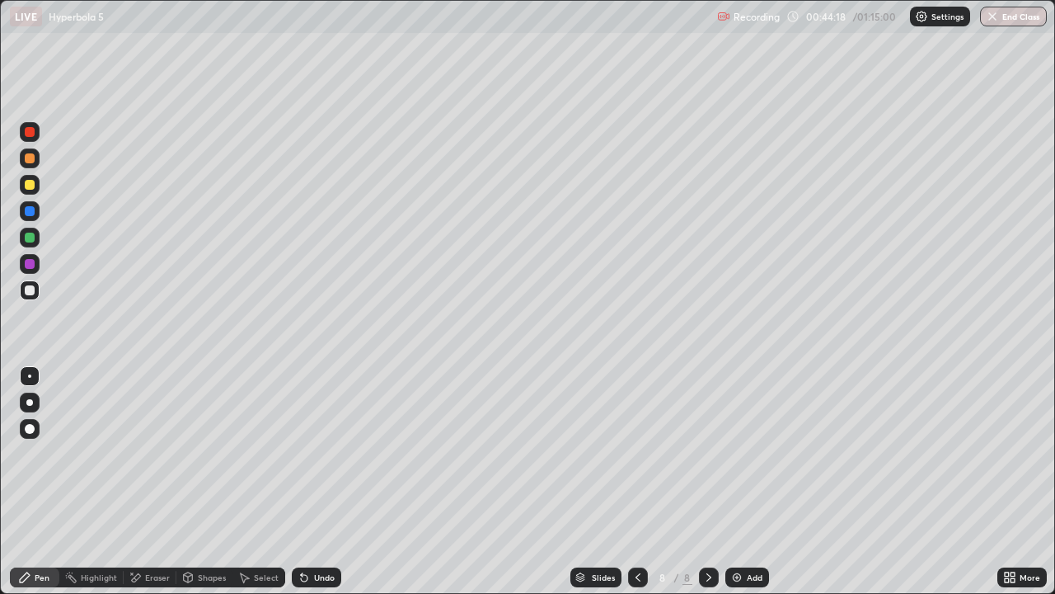
click at [153, 481] on div "Eraser" at bounding box center [157, 577] width 25 height 8
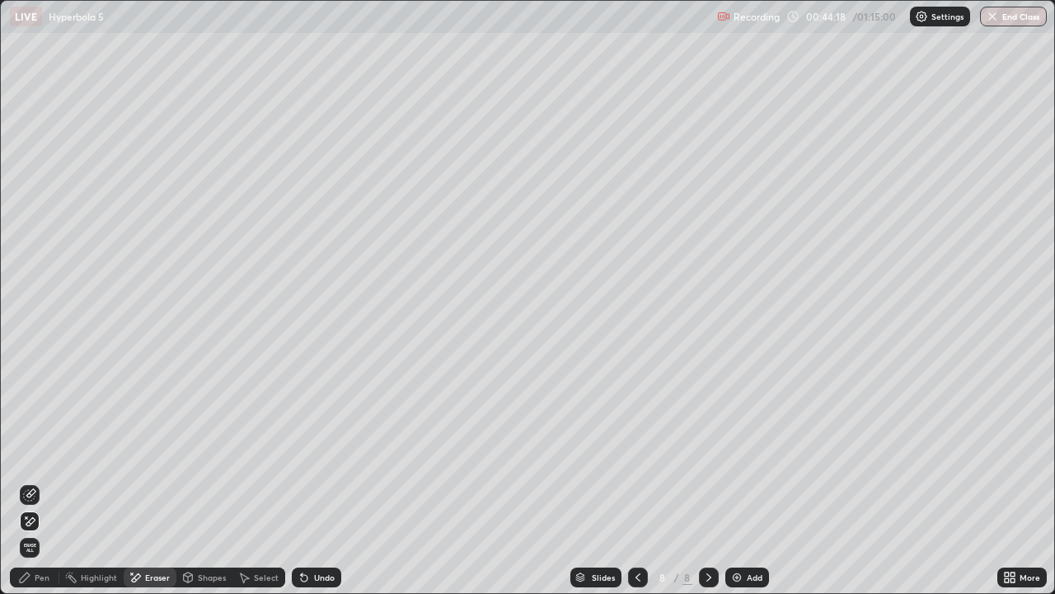
click at [33, 481] on icon at bounding box center [29, 521] width 13 height 14
click at [48, 481] on div "Pen" at bounding box center [42, 577] width 15 height 8
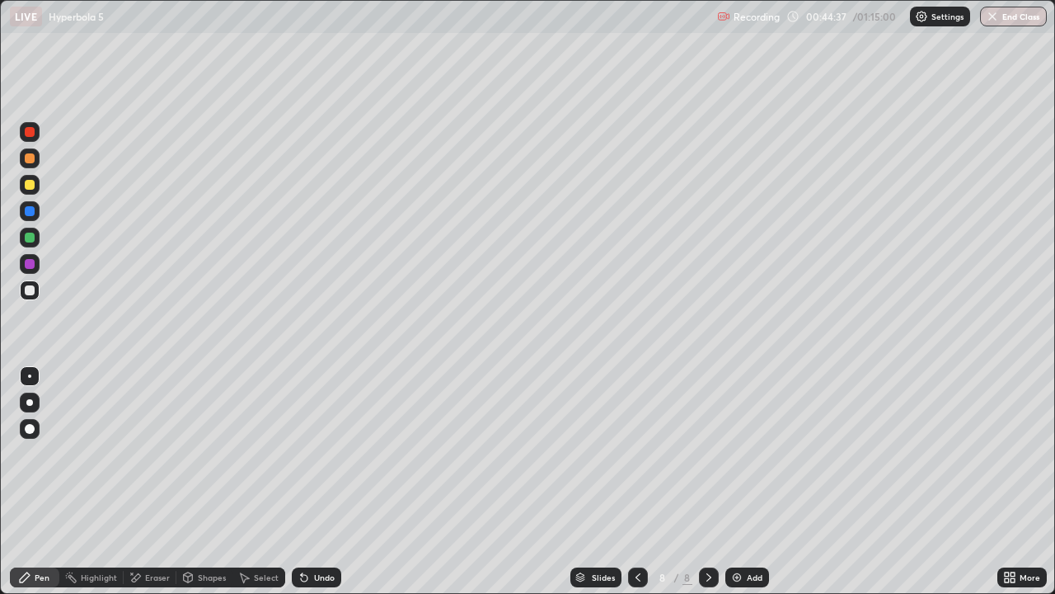
click at [163, 481] on div "Eraser" at bounding box center [150, 577] width 53 height 20
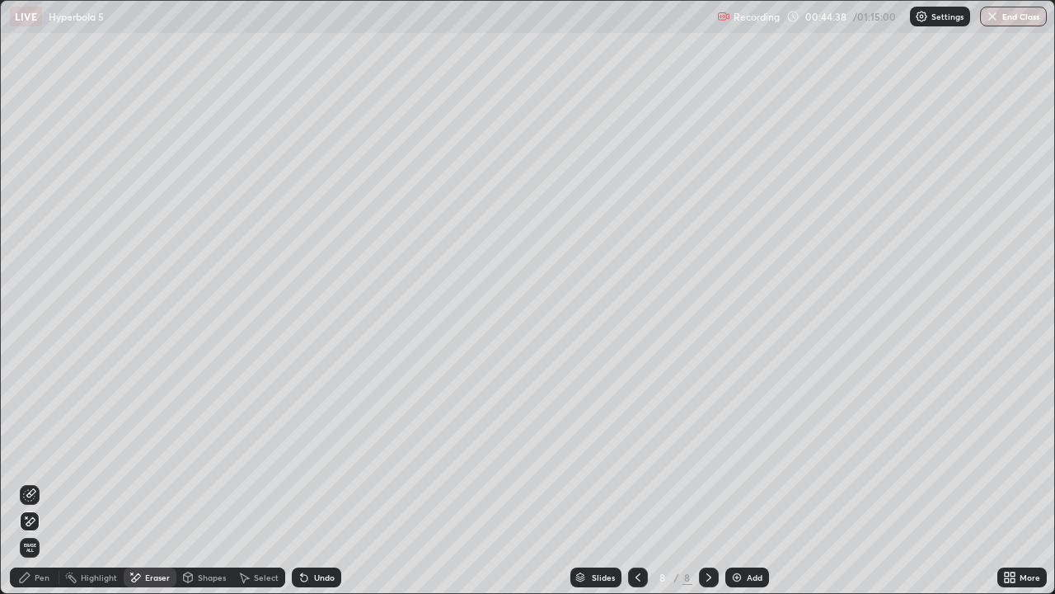
click at [41, 481] on div "Pen" at bounding box center [42, 577] width 15 height 8
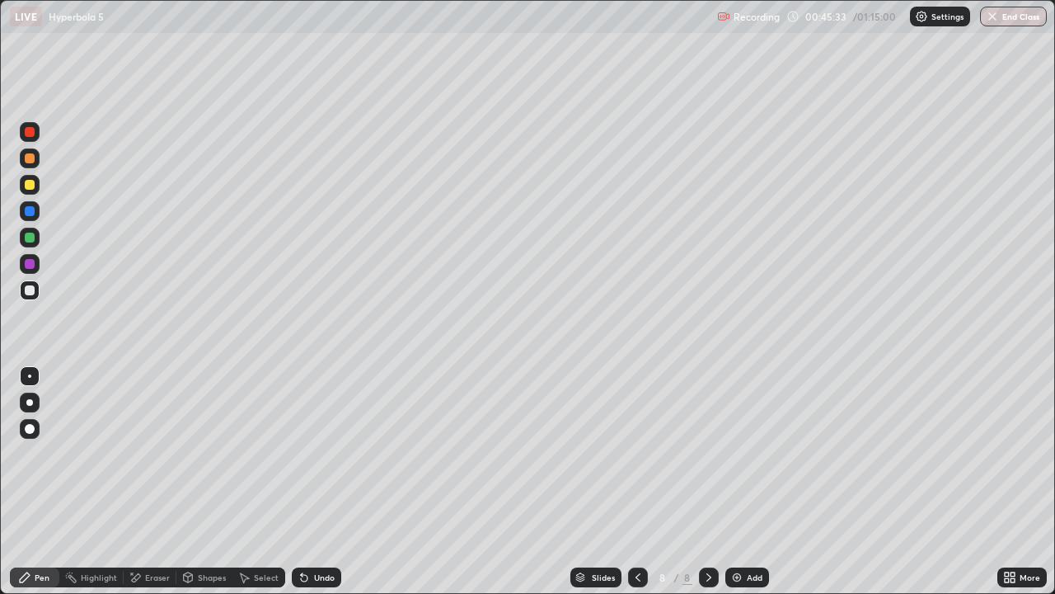
click at [636, 481] on icon at bounding box center [637, 576] width 13 height 13
click at [708, 481] on div at bounding box center [709, 577] width 20 height 20
click at [646, 481] on div at bounding box center [638, 577] width 20 height 33
click at [714, 481] on div at bounding box center [709, 577] width 20 height 20
click at [642, 481] on icon at bounding box center [637, 576] width 13 height 13
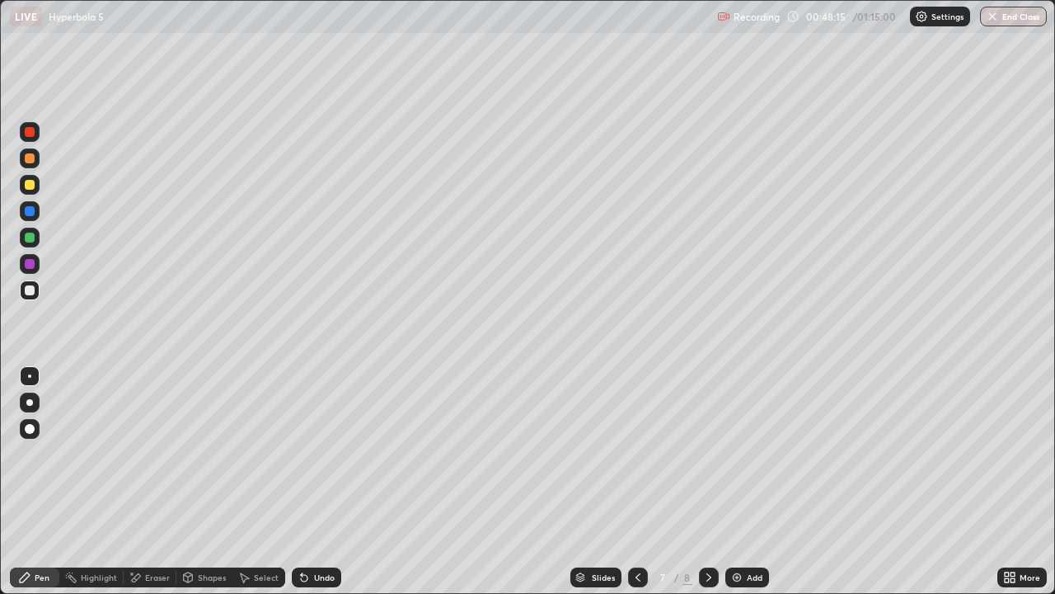
click at [713, 481] on icon at bounding box center [708, 576] width 13 height 13
click at [744, 481] on div "Add" at bounding box center [747, 577] width 44 height 20
click at [642, 481] on icon at bounding box center [637, 576] width 13 height 13
click at [708, 481] on icon at bounding box center [708, 577] width 5 height 8
click at [634, 481] on icon at bounding box center [637, 576] width 13 height 13
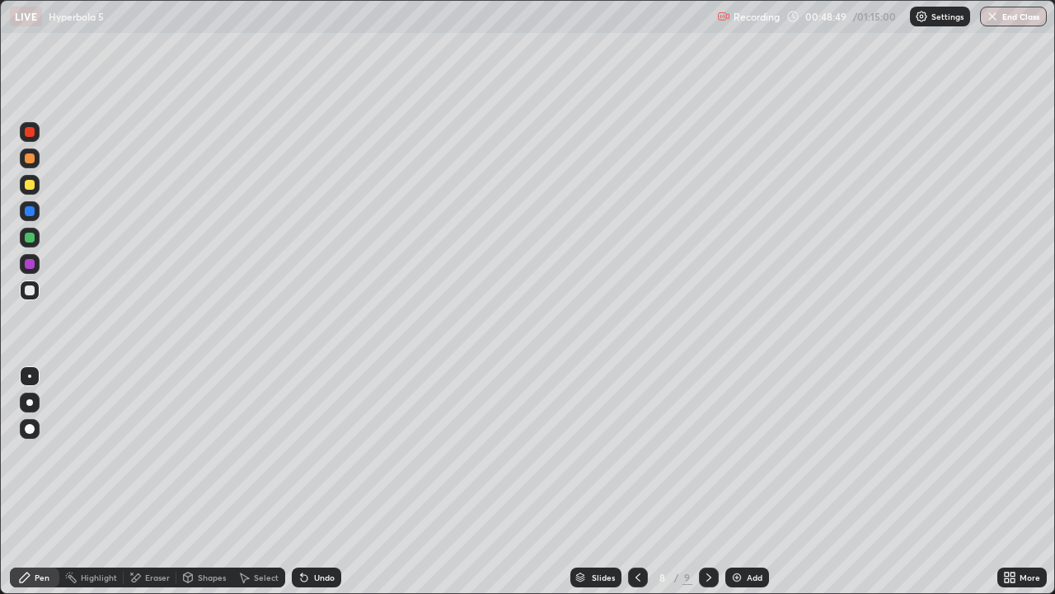
click at [639, 481] on icon at bounding box center [637, 576] width 13 height 13
click at [707, 481] on icon at bounding box center [708, 576] width 13 height 13
click at [636, 481] on icon at bounding box center [637, 576] width 13 height 13
click at [706, 481] on icon at bounding box center [708, 576] width 13 height 13
click at [702, 481] on div at bounding box center [709, 577] width 20 height 20
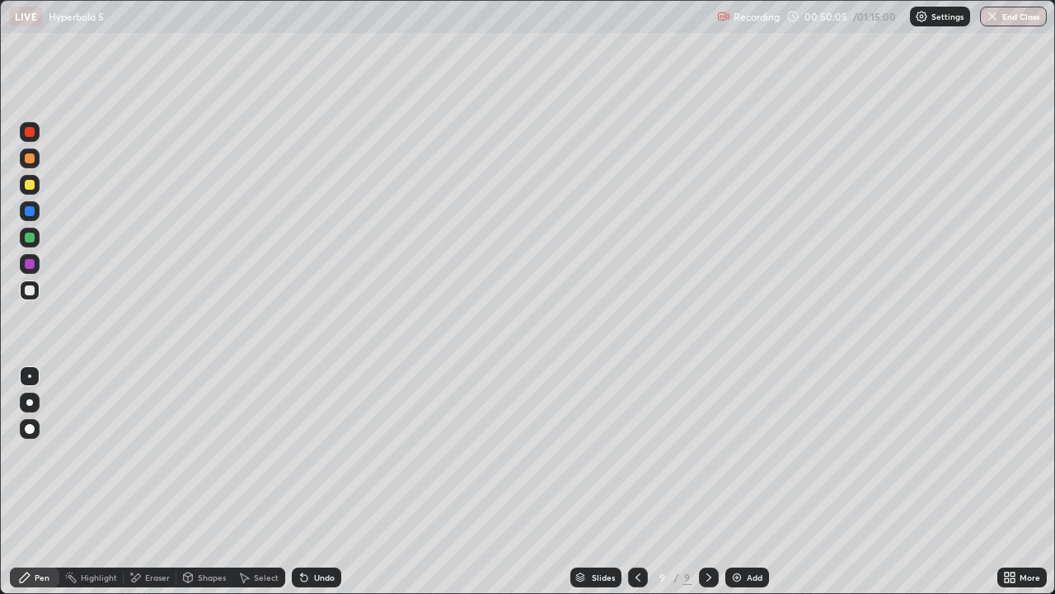
click at [631, 481] on icon at bounding box center [637, 576] width 13 height 13
click at [636, 481] on icon at bounding box center [637, 576] width 13 height 13
click at [707, 481] on icon at bounding box center [708, 576] width 13 height 13
click at [706, 481] on icon at bounding box center [708, 576] width 13 height 13
click at [202, 481] on div "Shapes" at bounding box center [212, 577] width 28 height 8
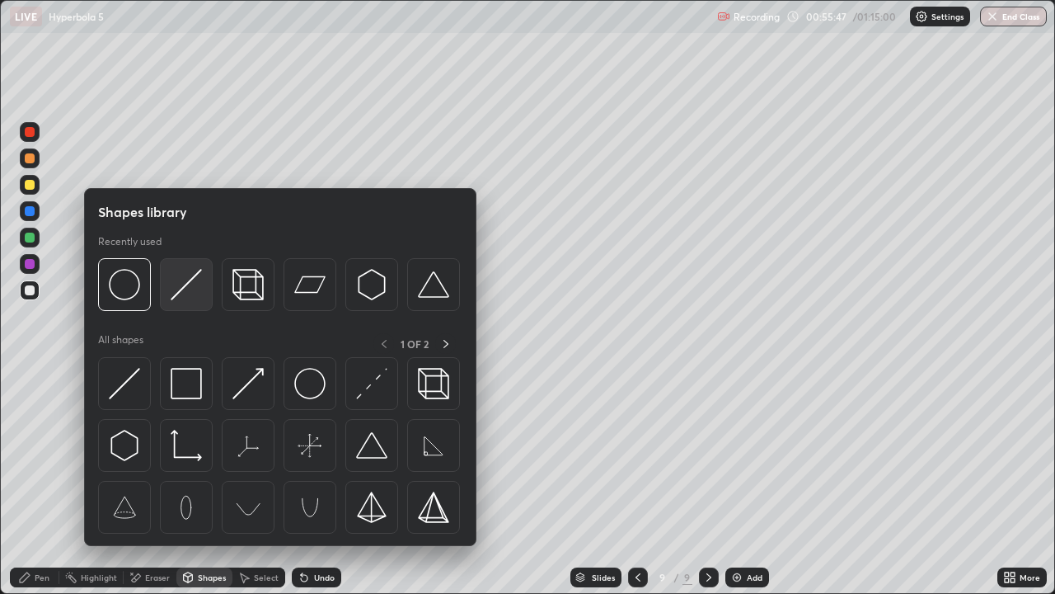
click at [180, 286] on img at bounding box center [186, 284] width 31 height 31
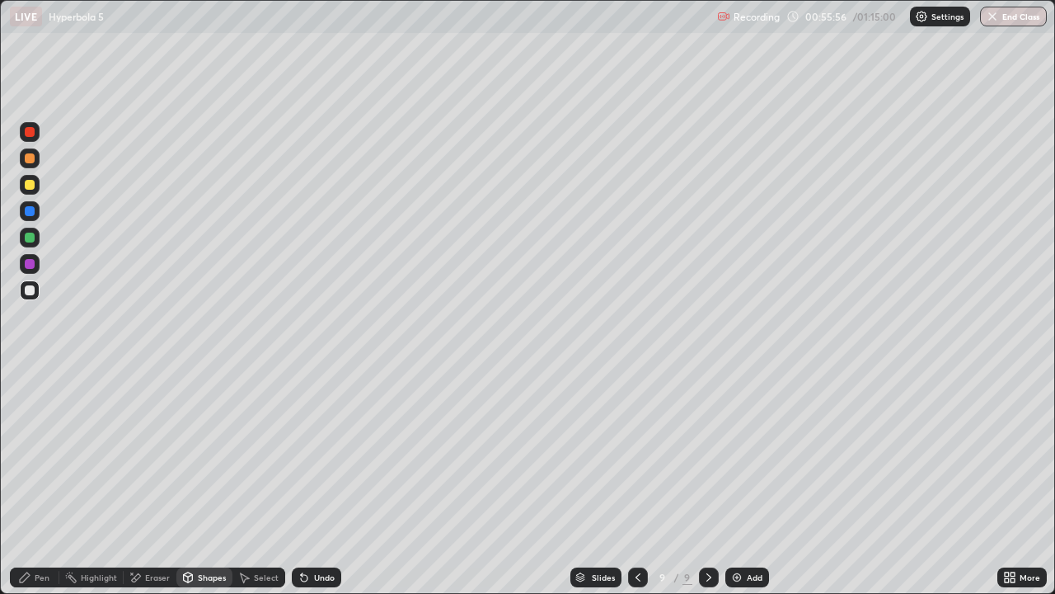
click at [37, 186] on div at bounding box center [30, 185] width 20 height 20
click at [32, 298] on div at bounding box center [30, 290] width 20 height 20
click at [38, 481] on div "Pen" at bounding box center [42, 577] width 15 height 8
click at [37, 481] on div "Pen" at bounding box center [42, 577] width 15 height 8
click at [163, 481] on div "Eraser" at bounding box center [157, 577] width 25 height 8
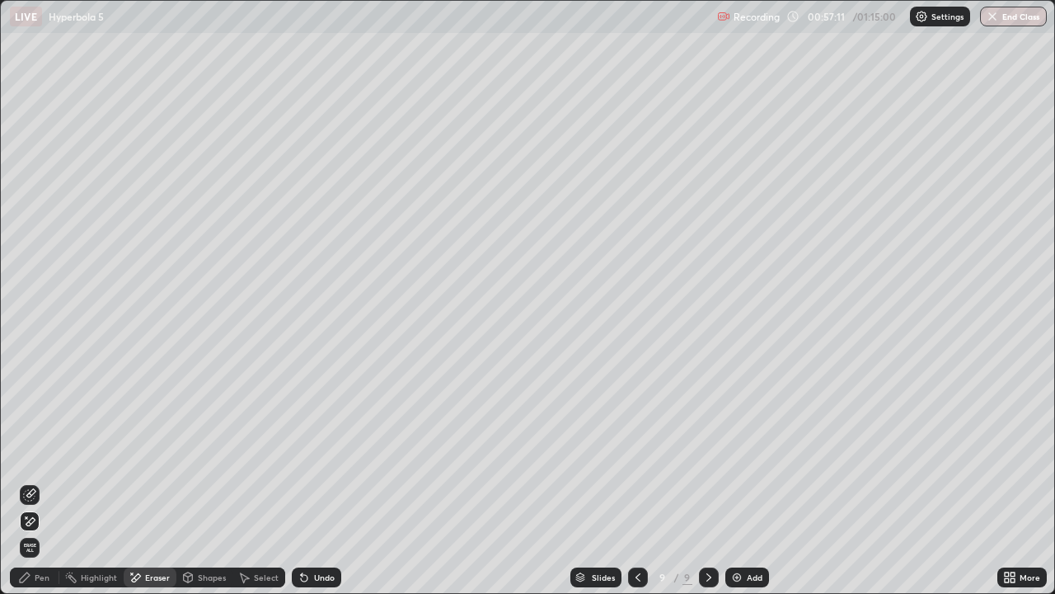
click at [55, 481] on div "Pen" at bounding box center [34, 577] width 49 height 20
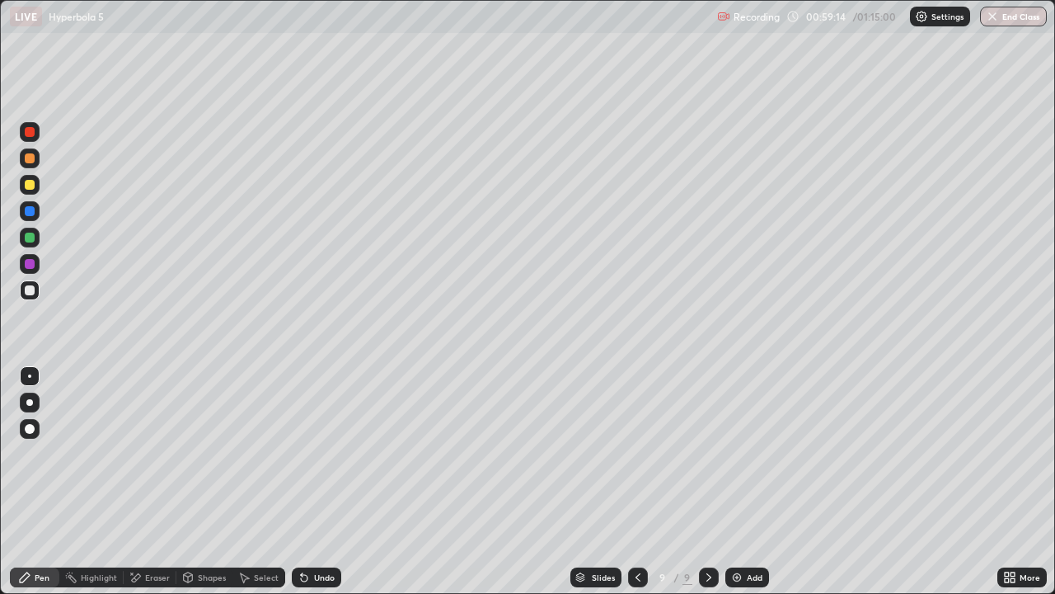
click at [149, 481] on div "Eraser" at bounding box center [150, 577] width 53 height 20
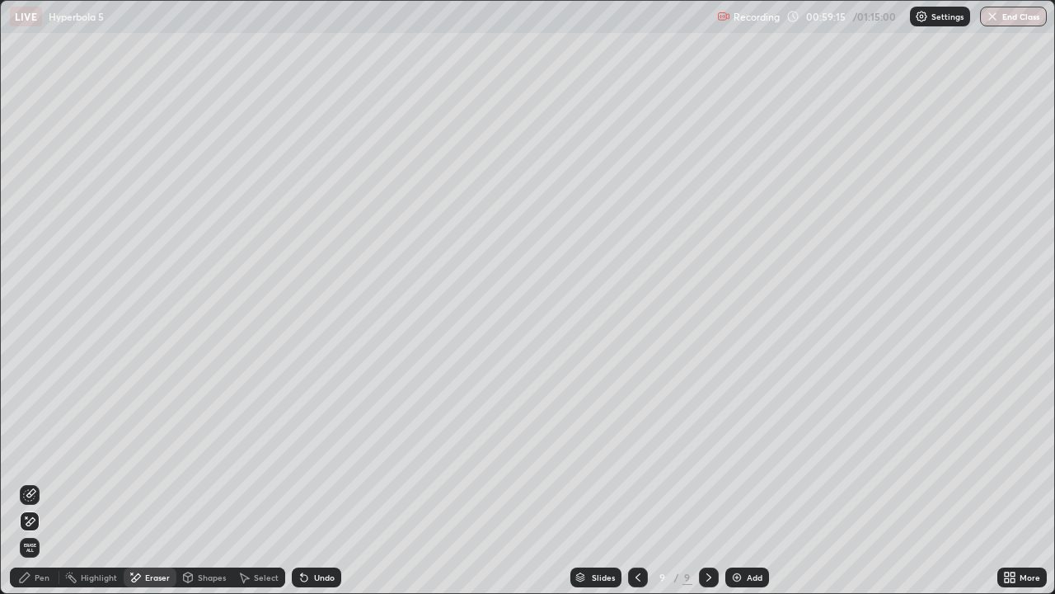
click at [40, 481] on div "Pen" at bounding box center [34, 577] width 49 height 20
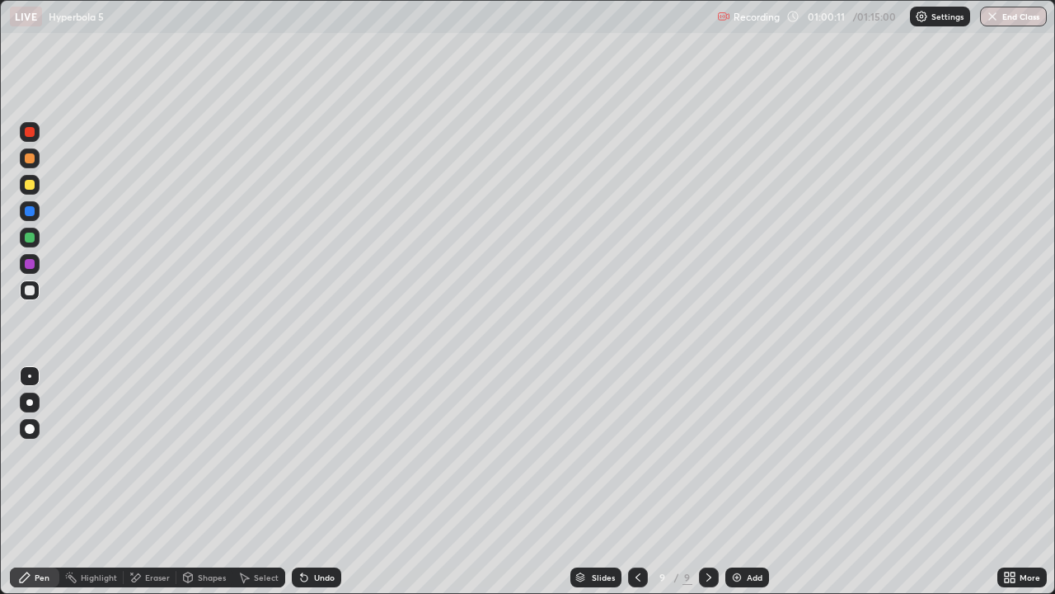
click at [260, 481] on div "Select" at bounding box center [258, 577] width 53 height 20
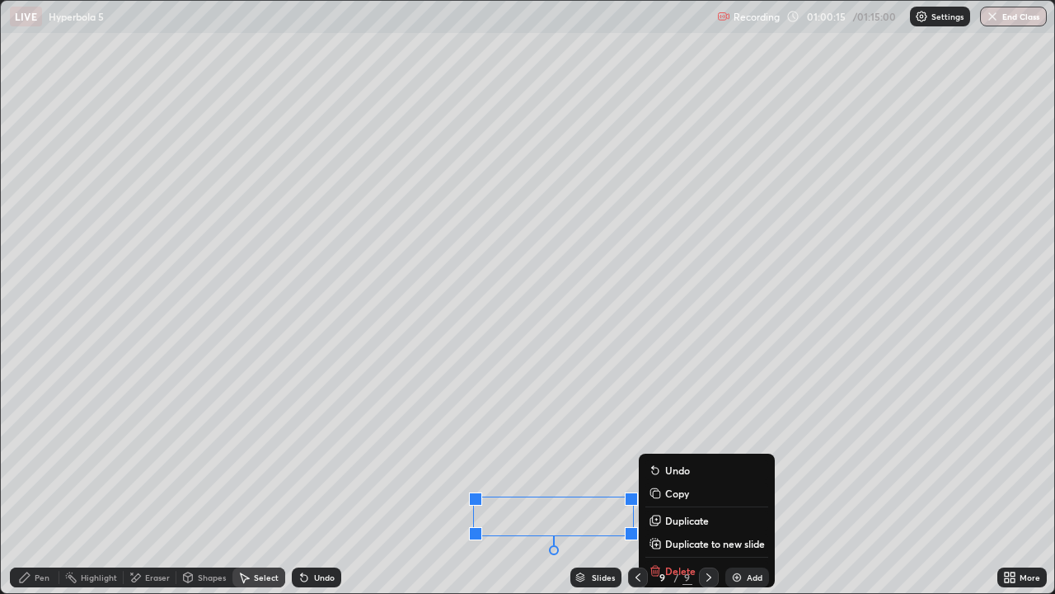
click at [678, 481] on p "Copy" at bounding box center [677, 492] width 24 height 13
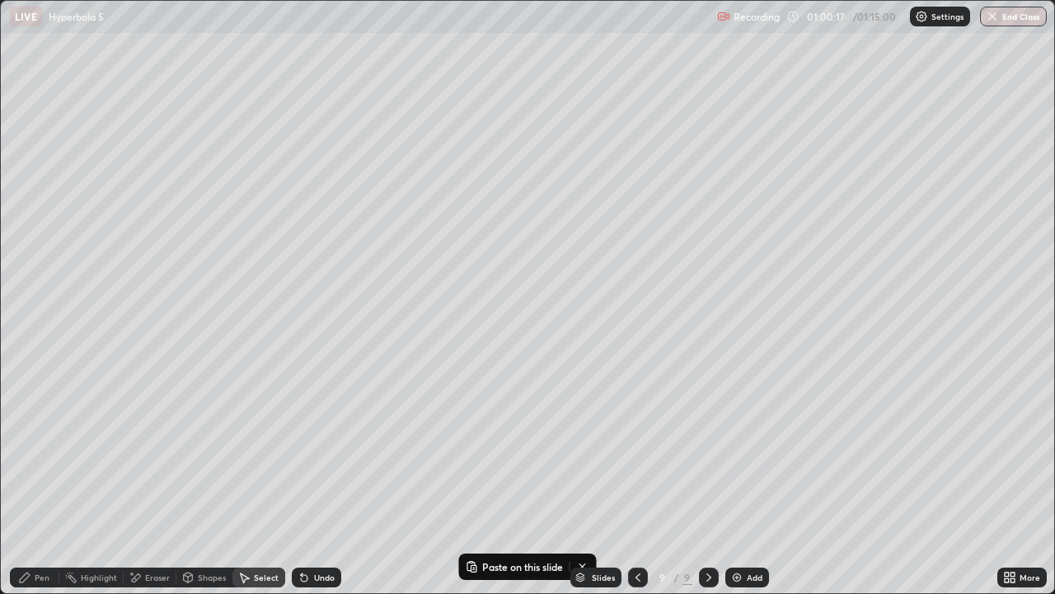
click at [736, 481] on img at bounding box center [736, 576] width 13 height 13
click at [176, 105] on button "Paste here" at bounding box center [189, 112] width 72 height 20
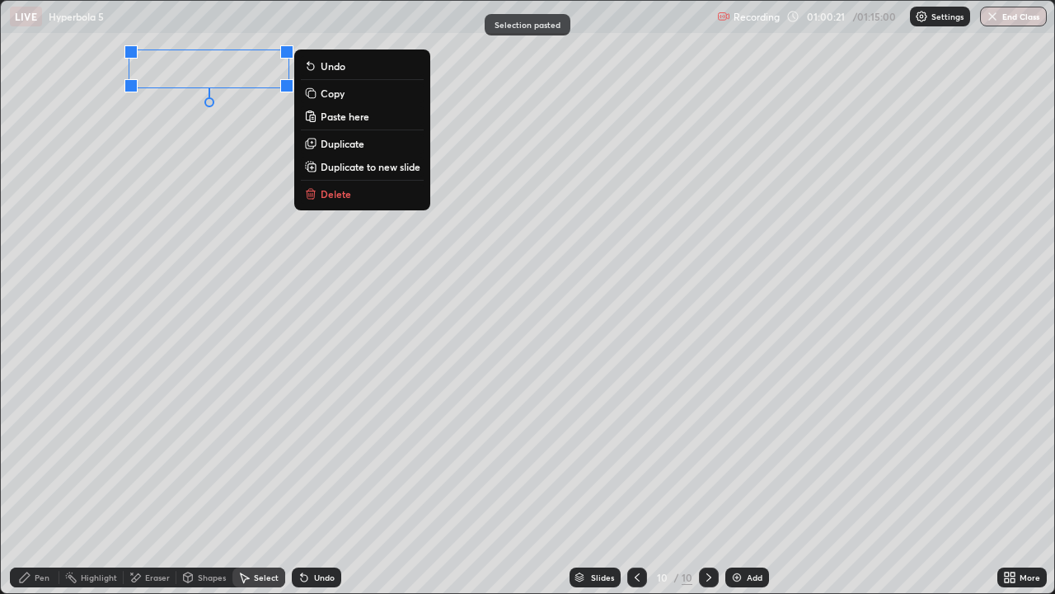
click at [166, 111] on div "0 ° Undo Copy Paste here Duplicate Duplicate to new slide Delete" at bounding box center [528, 297] width 1054 height 592
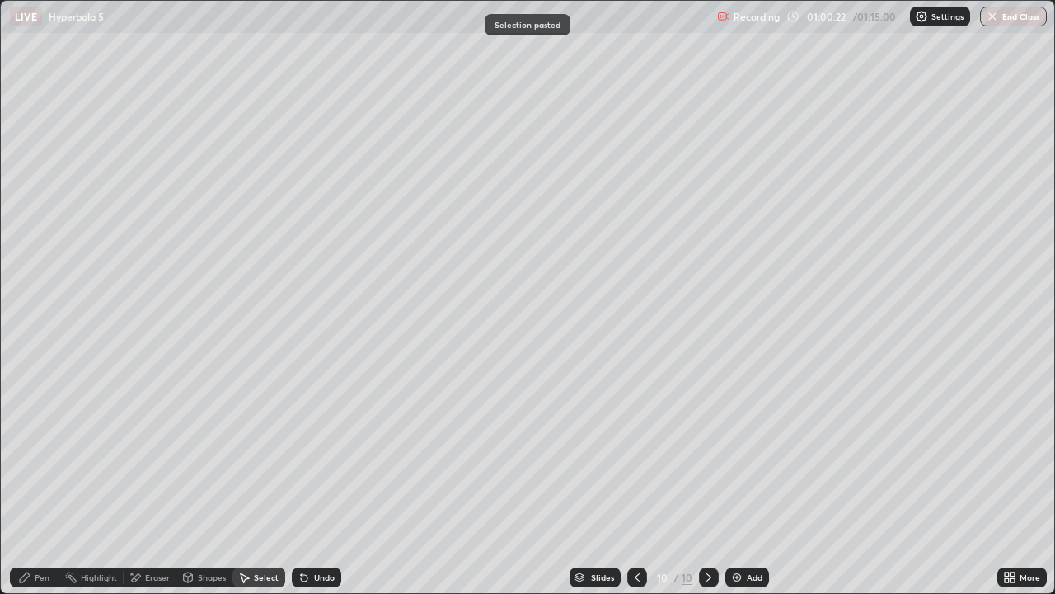
click at [39, 481] on div "Pen" at bounding box center [42, 577] width 15 height 8
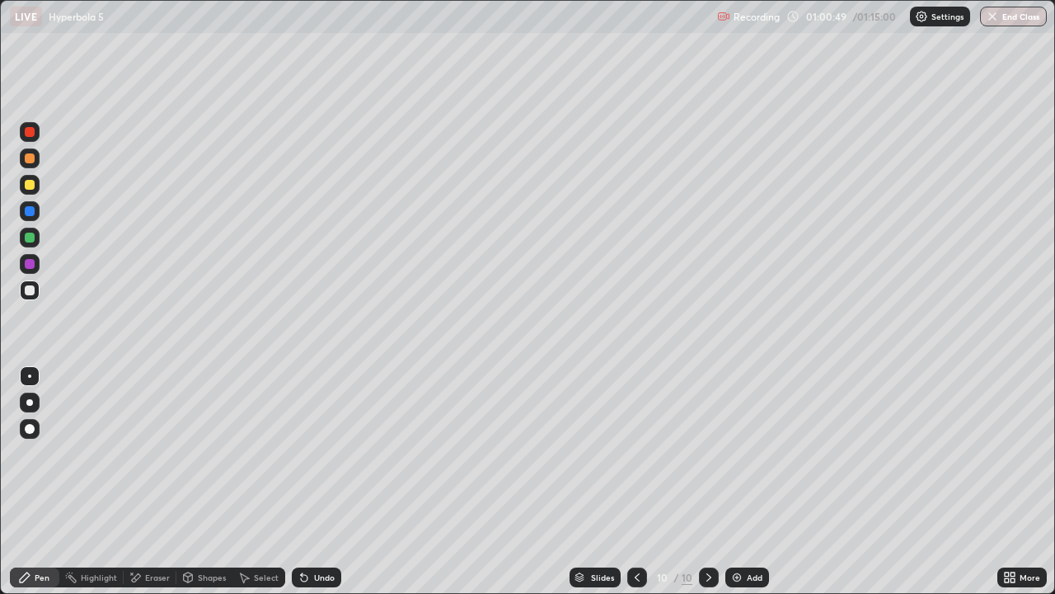
click at [636, 481] on icon at bounding box center [637, 576] width 13 height 13
click at [707, 481] on icon at bounding box center [708, 576] width 13 height 13
click at [325, 481] on div "Undo" at bounding box center [324, 577] width 21 height 8
click at [324, 481] on div "Undo" at bounding box center [324, 577] width 21 height 8
click at [323, 481] on div "Undo" at bounding box center [324, 577] width 21 height 8
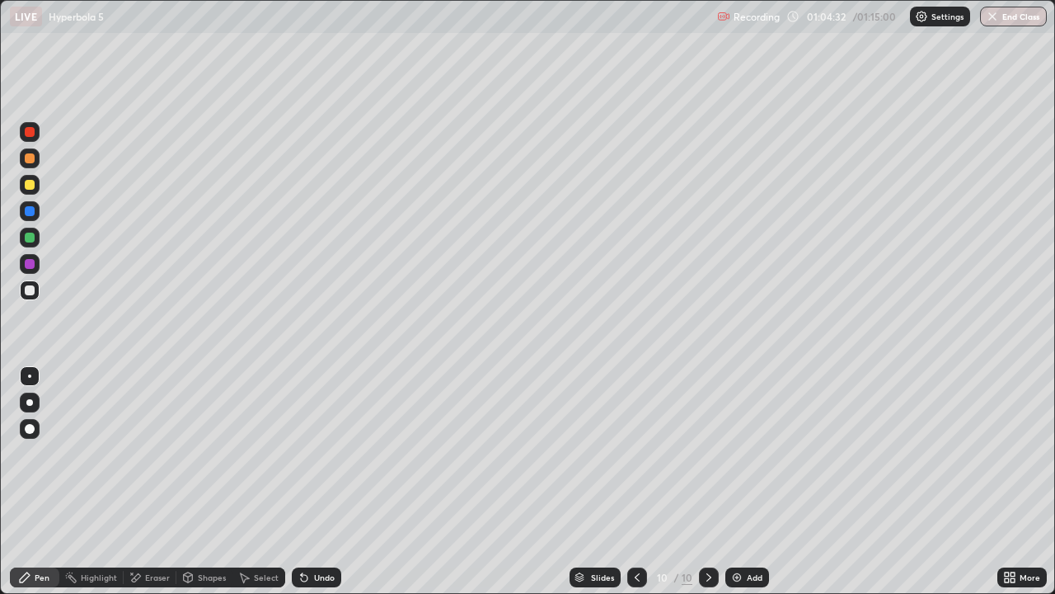
click at [321, 481] on div "Undo" at bounding box center [324, 577] width 21 height 8
click at [310, 481] on div "Undo" at bounding box center [316, 577] width 49 height 20
click at [638, 481] on icon at bounding box center [637, 576] width 13 height 13
click at [636, 481] on icon at bounding box center [637, 576] width 13 height 13
click at [639, 481] on div at bounding box center [637, 577] width 20 height 20
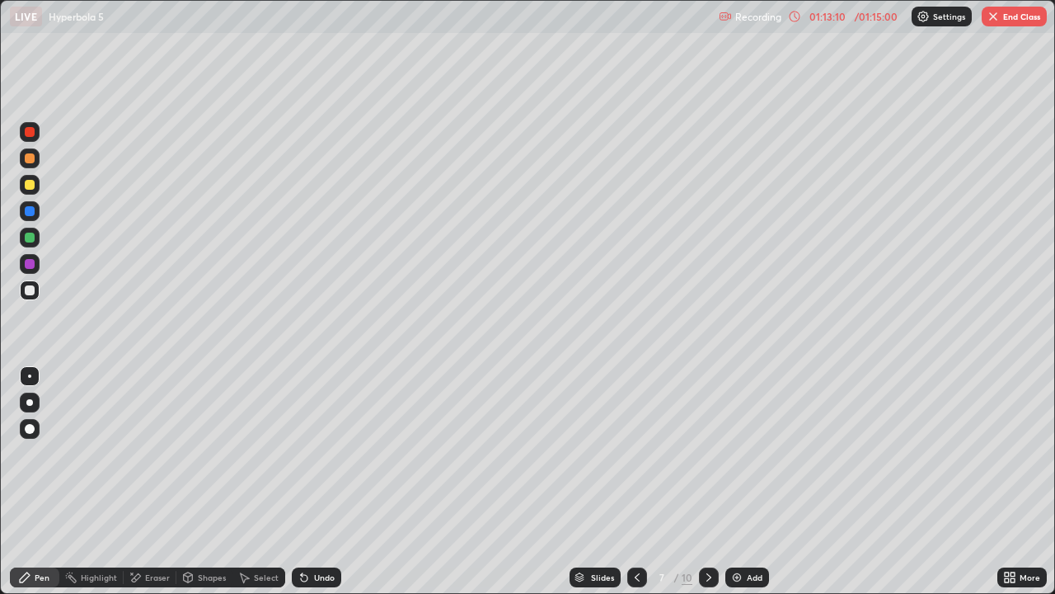
click at [640, 481] on icon at bounding box center [637, 576] width 13 height 13
click at [640, 481] on div at bounding box center [637, 577] width 20 height 20
click at [638, 481] on div at bounding box center [637, 577] width 20 height 20
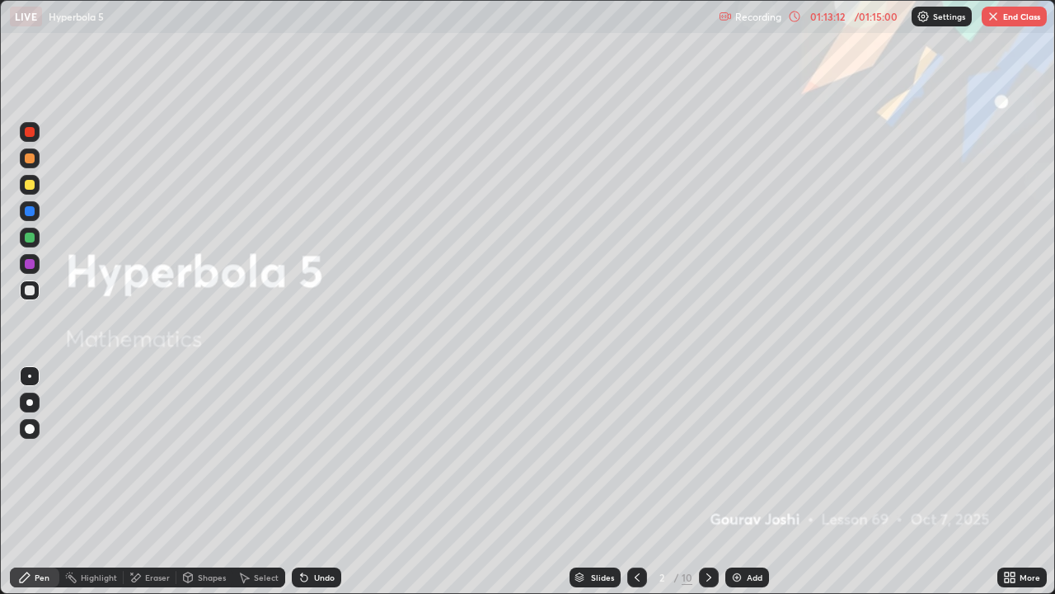
click at [636, 481] on div at bounding box center [637, 577] width 20 height 33
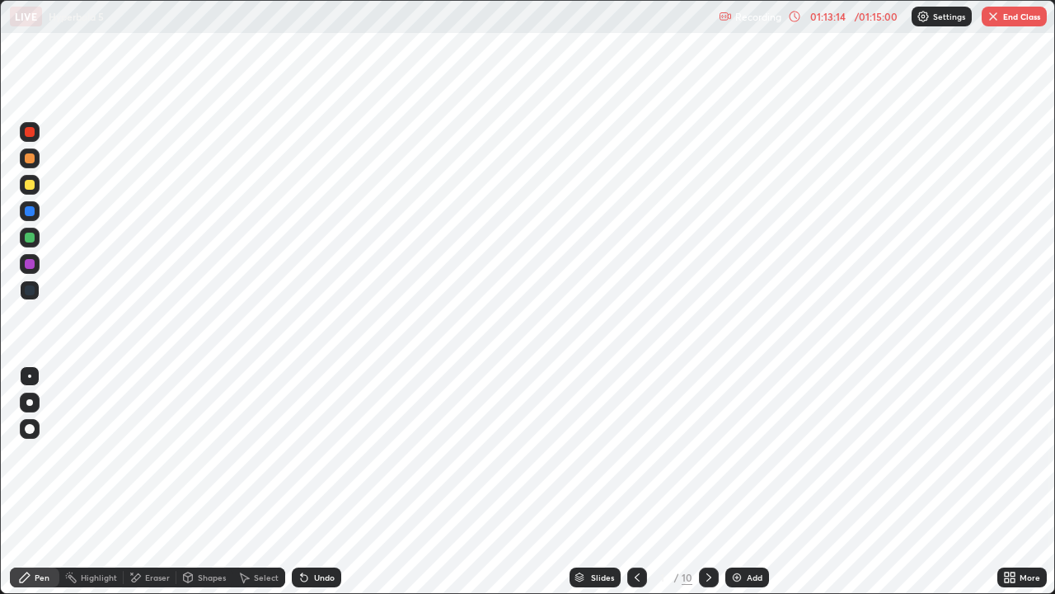
click at [704, 481] on div at bounding box center [709, 577] width 20 height 20
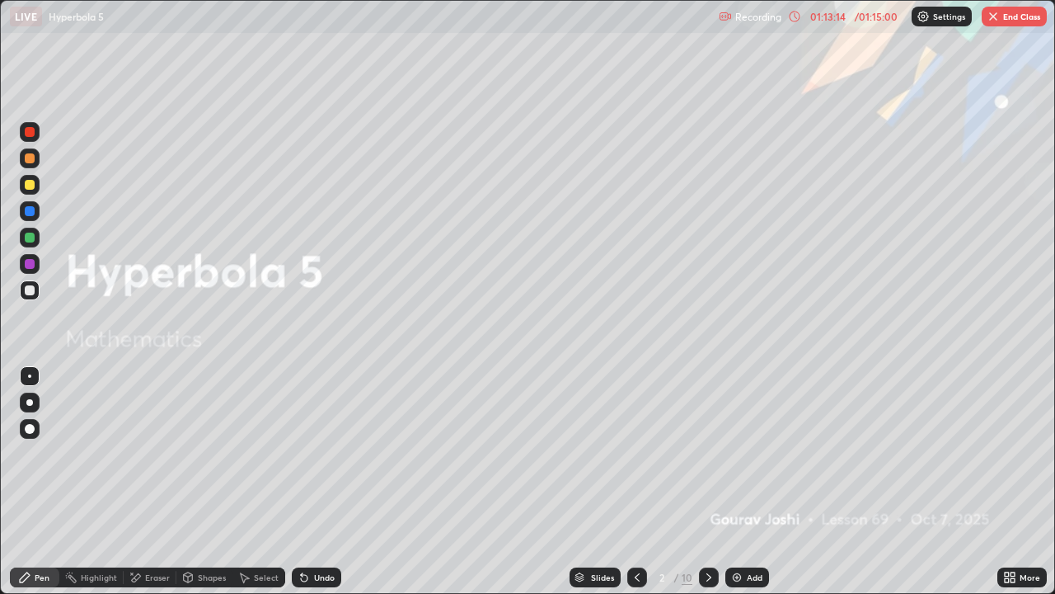
click at [714, 481] on div at bounding box center [709, 577] width 20 height 20
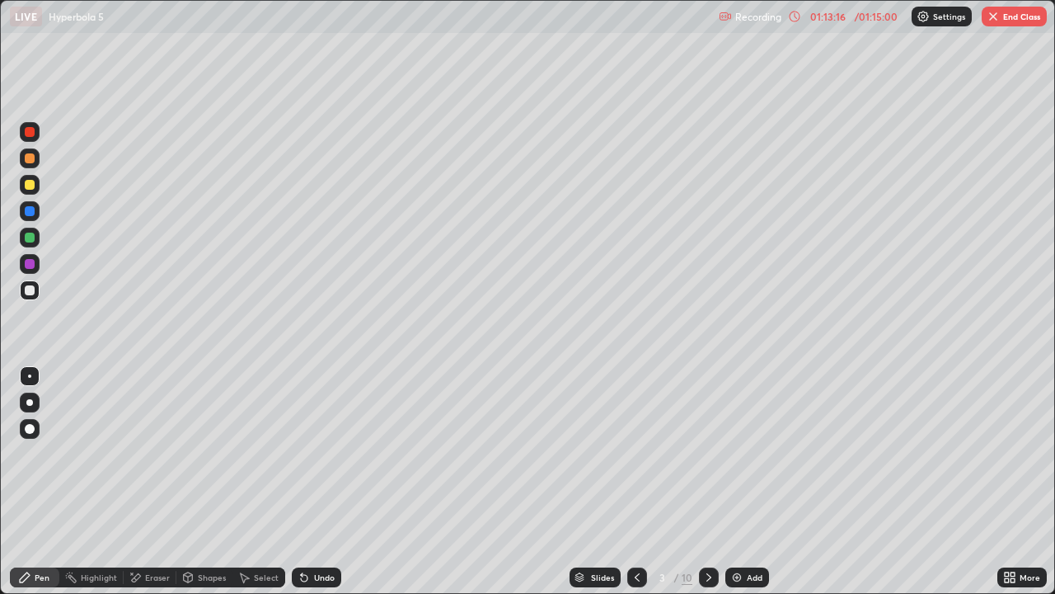
click at [1004, 16] on button "End Class" at bounding box center [1014, 17] width 65 height 20
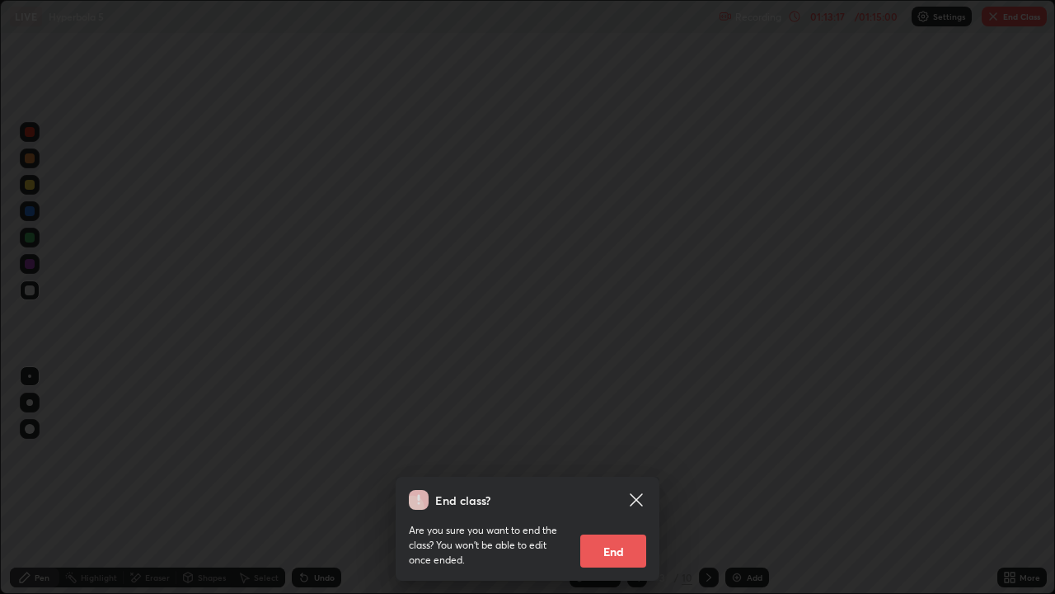
click at [615, 481] on button "End" at bounding box center [613, 550] width 66 height 33
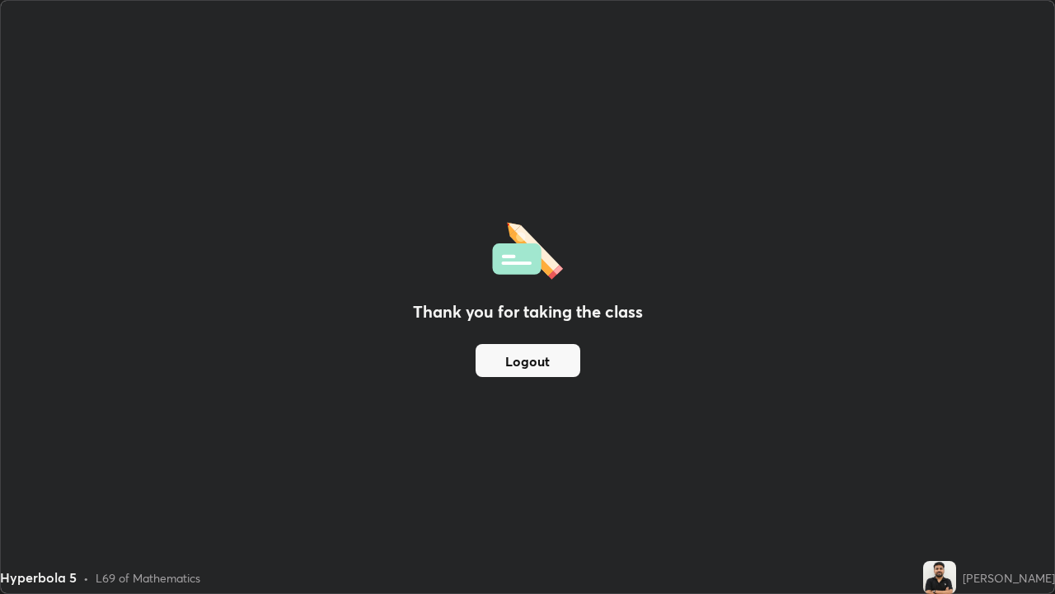
click at [551, 370] on button "Logout" at bounding box center [528, 360] width 105 height 33
